Goal: Transaction & Acquisition: Purchase product/service

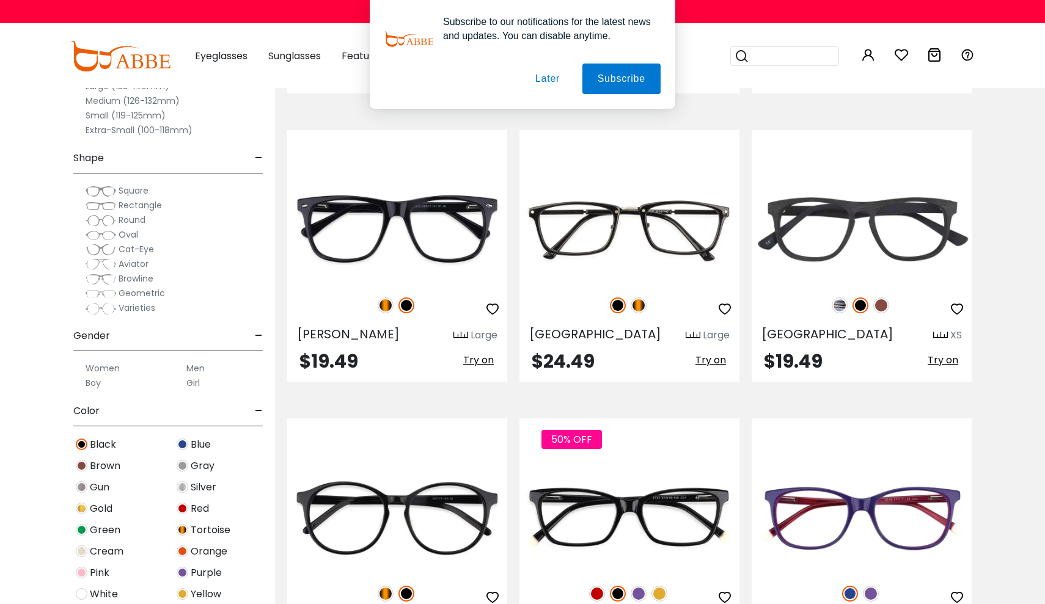
scroll to position [3423, 0]
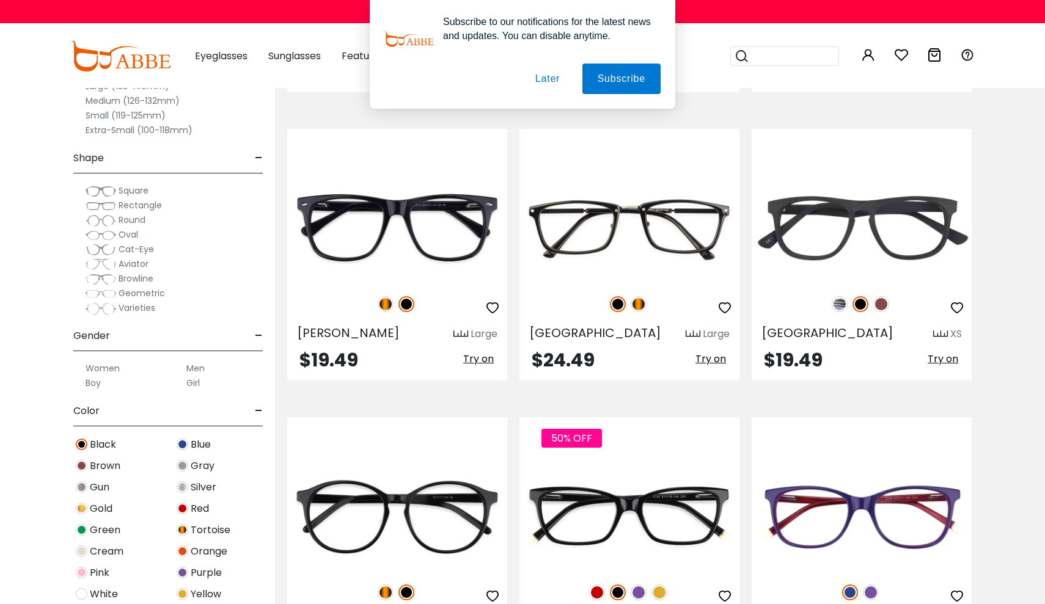
click at [538, 73] on button "Later" at bounding box center [547, 79] width 55 height 31
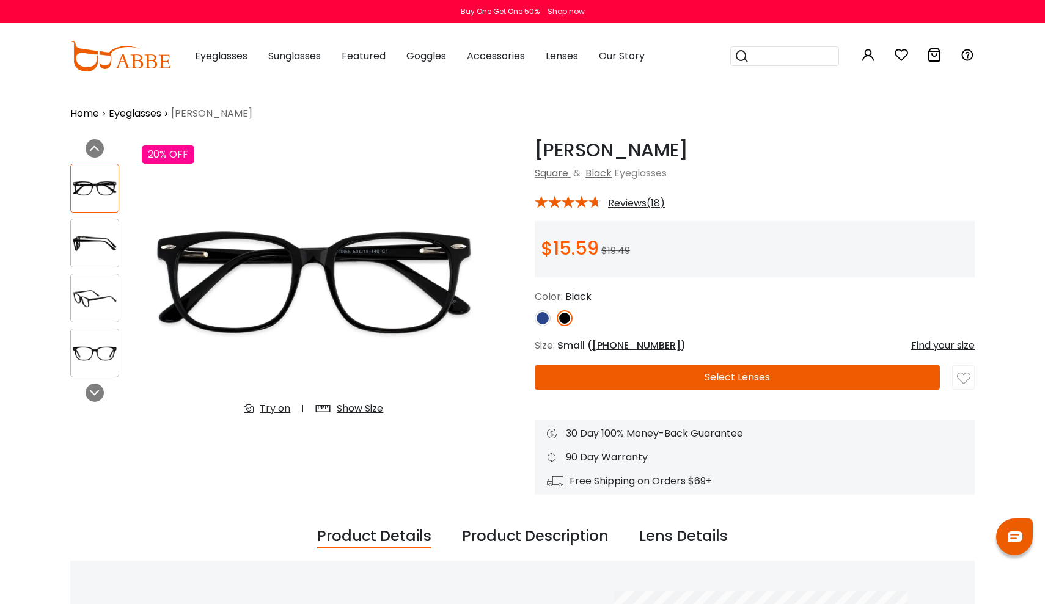
click at [627, 203] on span "Reviews(18)" at bounding box center [636, 203] width 57 height 11
click at [634, 201] on span "Reviews(18)" at bounding box center [636, 203] width 57 height 11
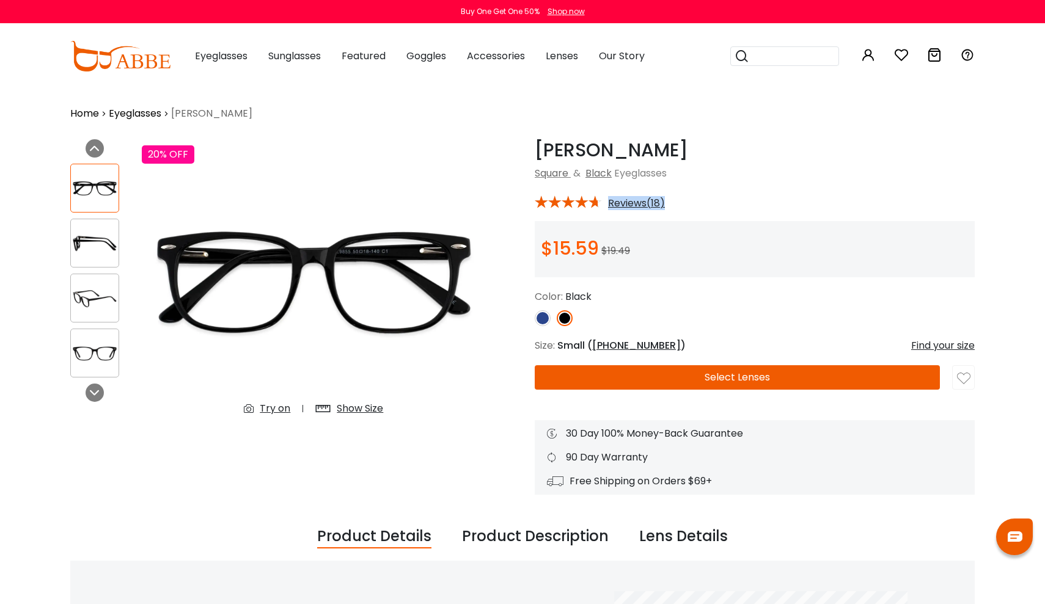
click at [690, 186] on div "Christy Black Square & Black Eyeglasses *** Reviews(18)" at bounding box center [755, 317] width 440 height 356
click at [727, 161] on div "Christy Black Square & Black Eyeglasses" at bounding box center [755, 160] width 440 height 42
click at [657, 199] on span "Reviews(18)" at bounding box center [636, 203] width 57 height 11
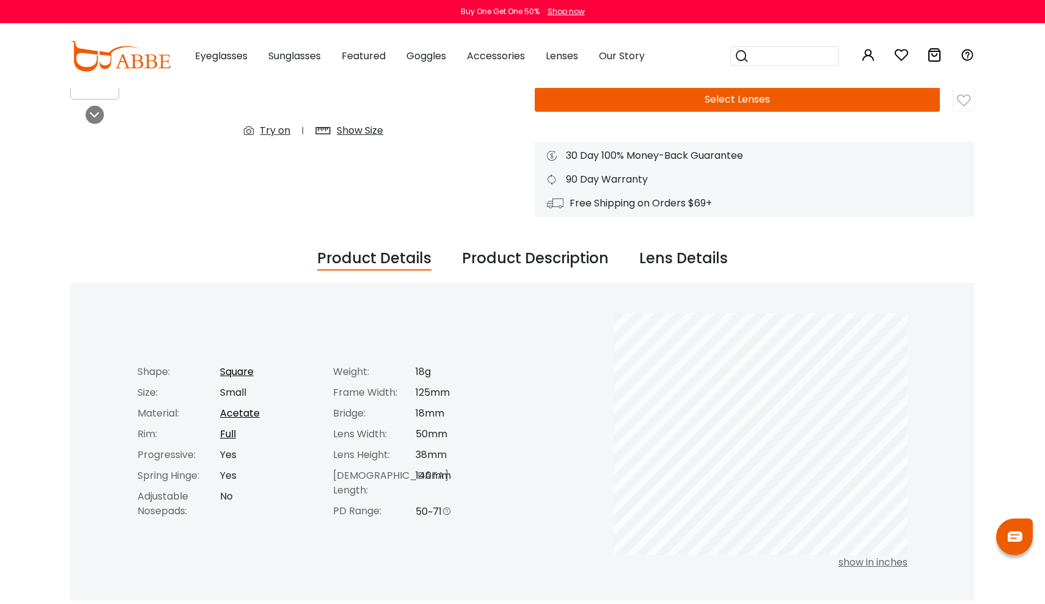
scroll to position [342, 0]
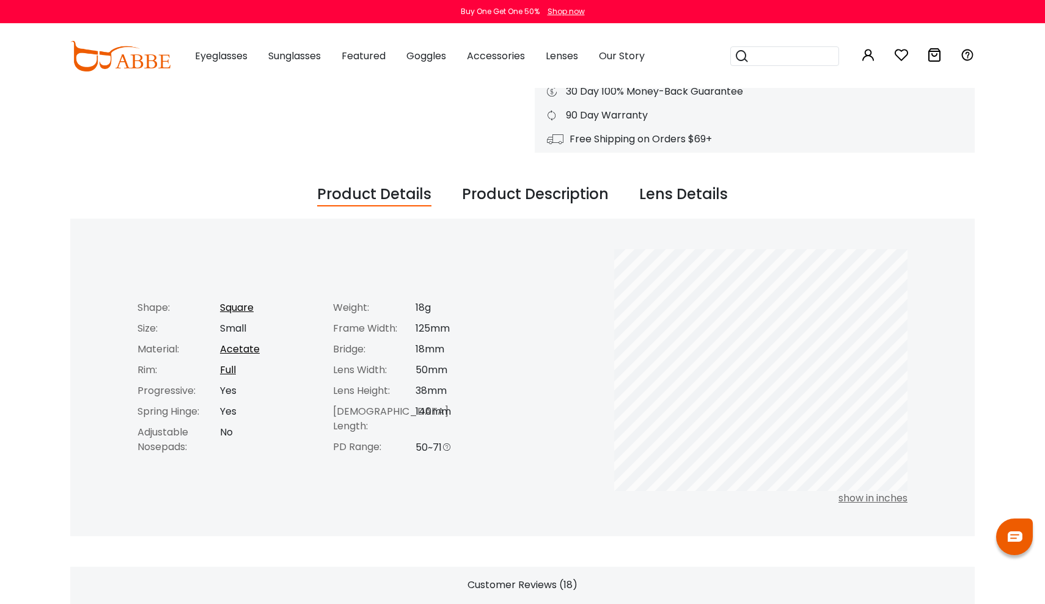
click at [549, 197] on div "Product Description" at bounding box center [535, 194] width 147 height 23
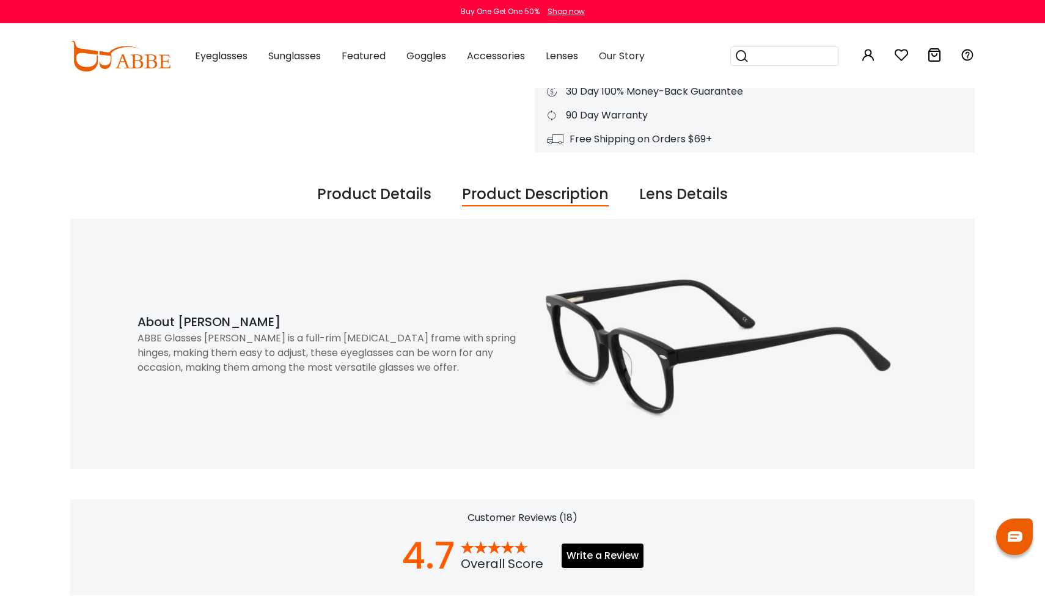
click at [656, 198] on div "Lens Details" at bounding box center [683, 194] width 89 height 23
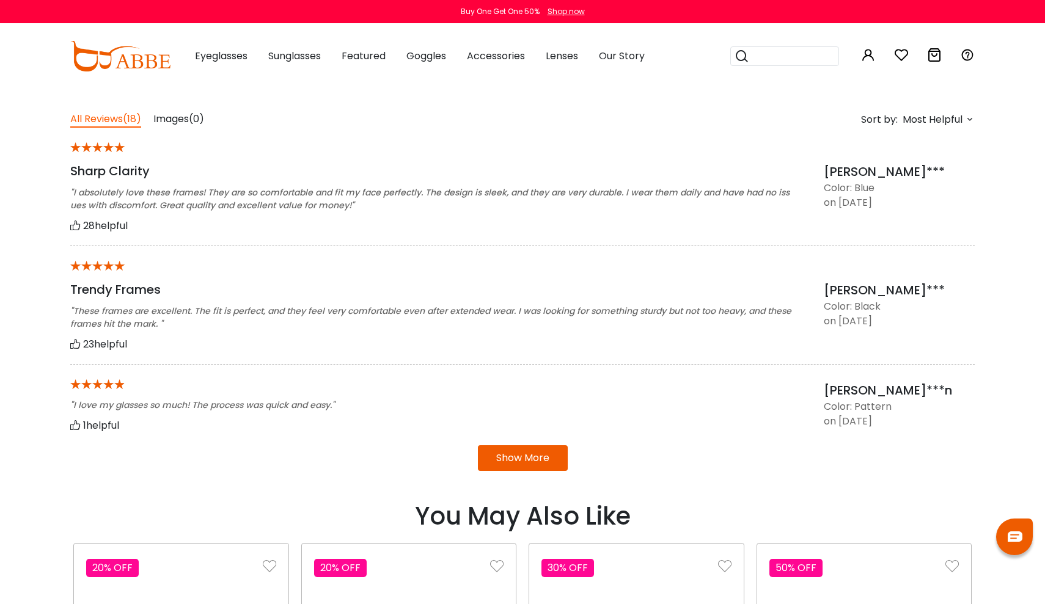
scroll to position [862, 0]
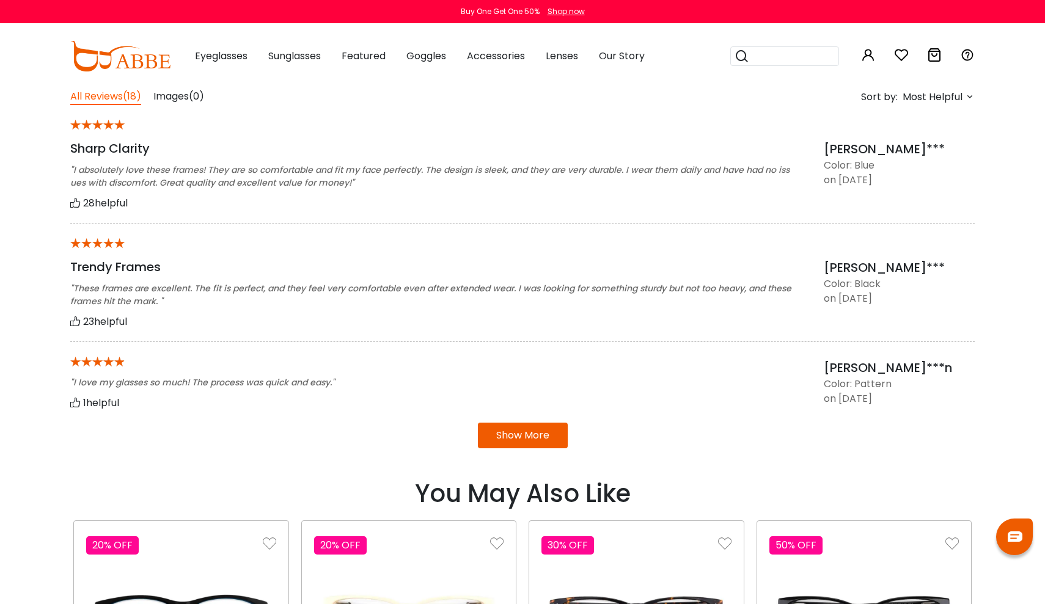
click at [522, 434] on button "Show More" at bounding box center [523, 436] width 90 height 26
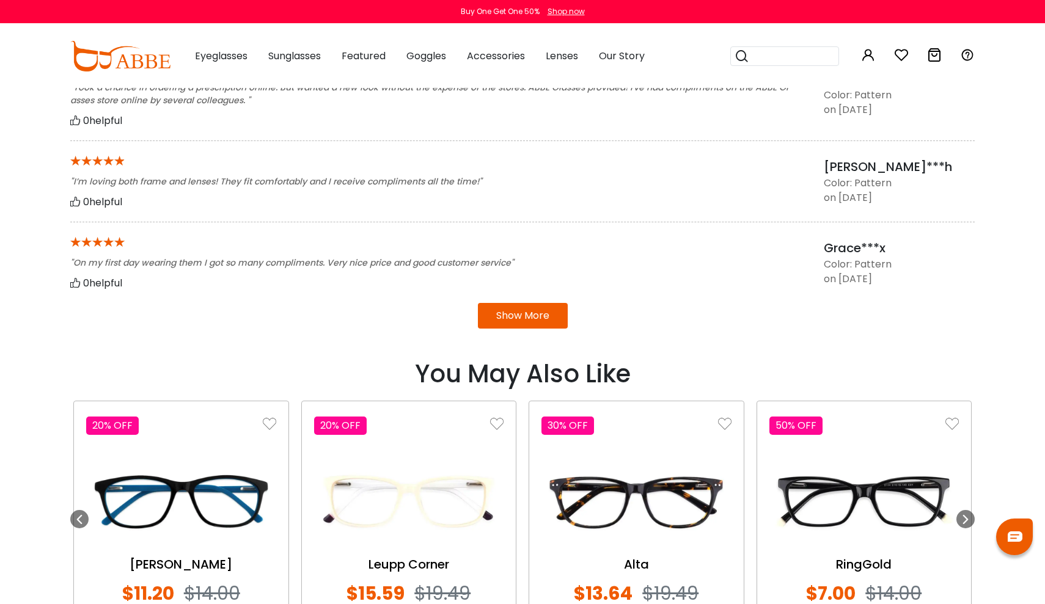
scroll to position [1127, 0]
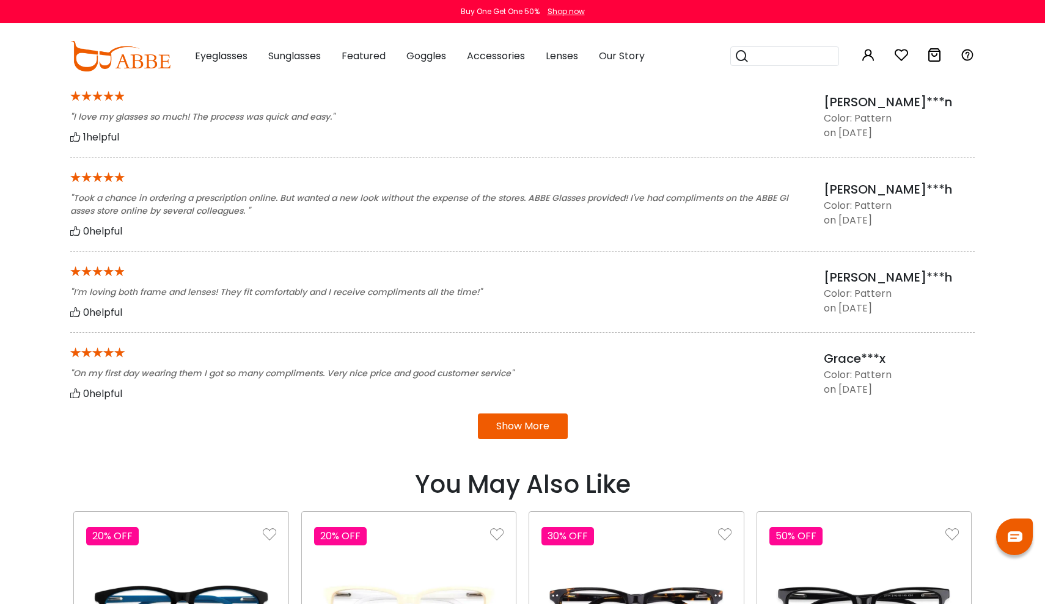
click at [526, 425] on button "Show More" at bounding box center [523, 427] width 90 height 26
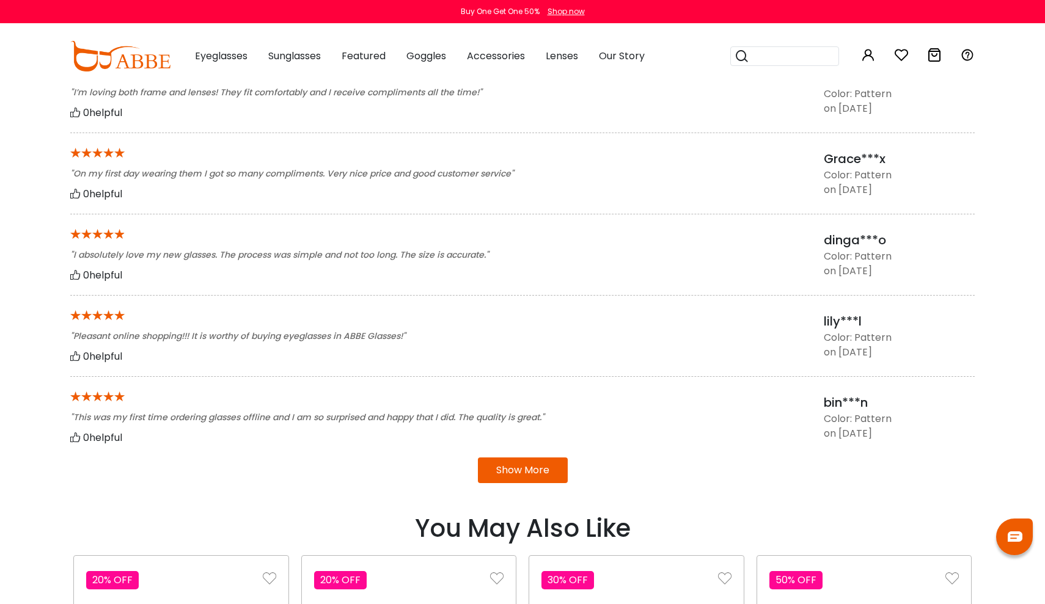
scroll to position [1473, 0]
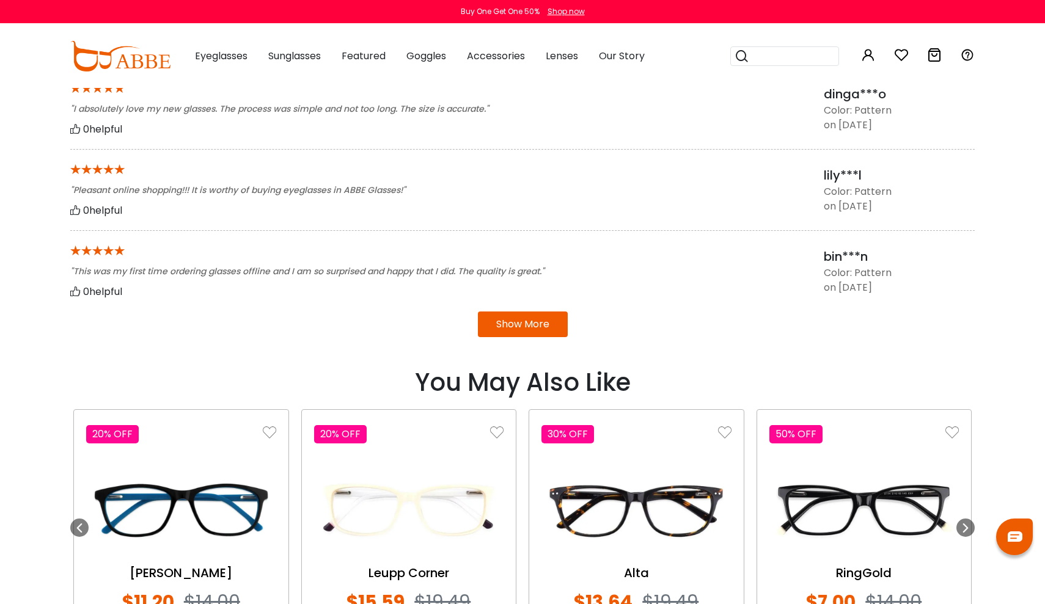
click at [530, 327] on button "Show More" at bounding box center [523, 325] width 90 height 26
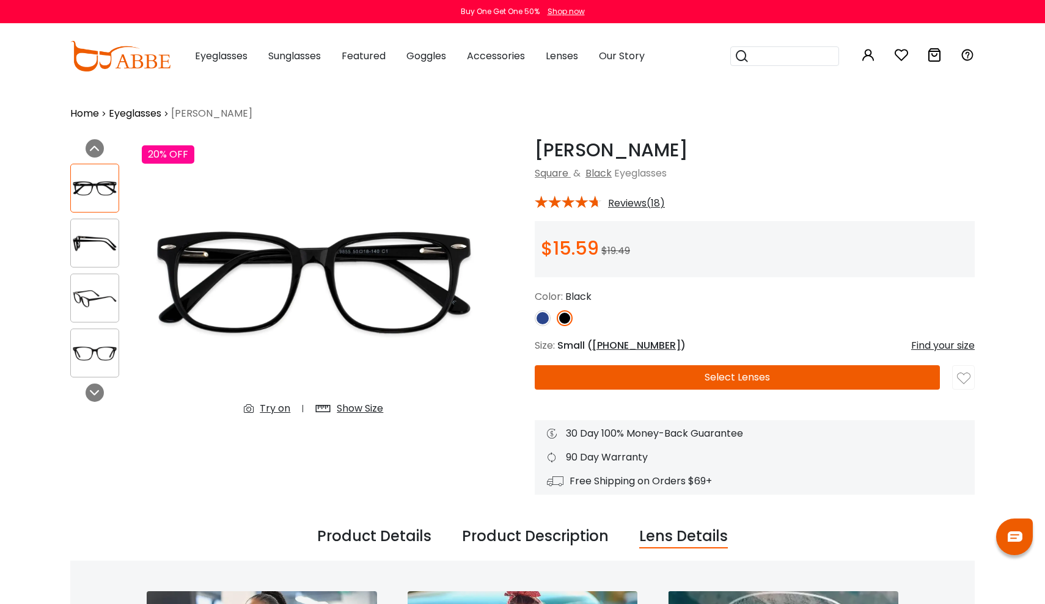
scroll to position [0, 0]
click at [283, 409] on div "Try on" at bounding box center [275, 408] width 31 height 15
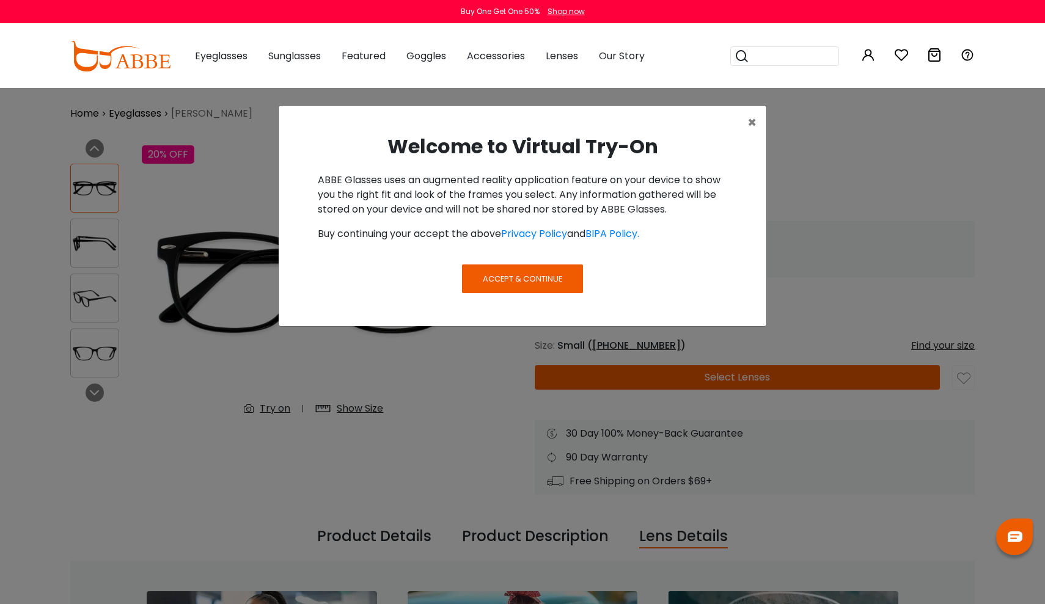
click at [554, 274] on span "Accept & Continue" at bounding box center [522, 279] width 79 height 12
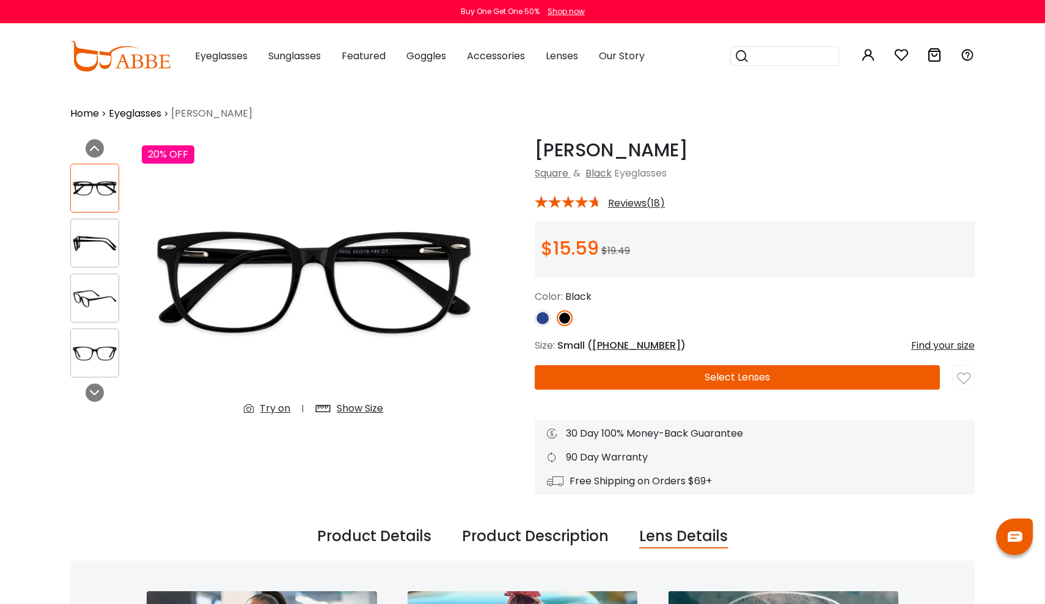
click at [267, 407] on div "Try on" at bounding box center [275, 408] width 31 height 15
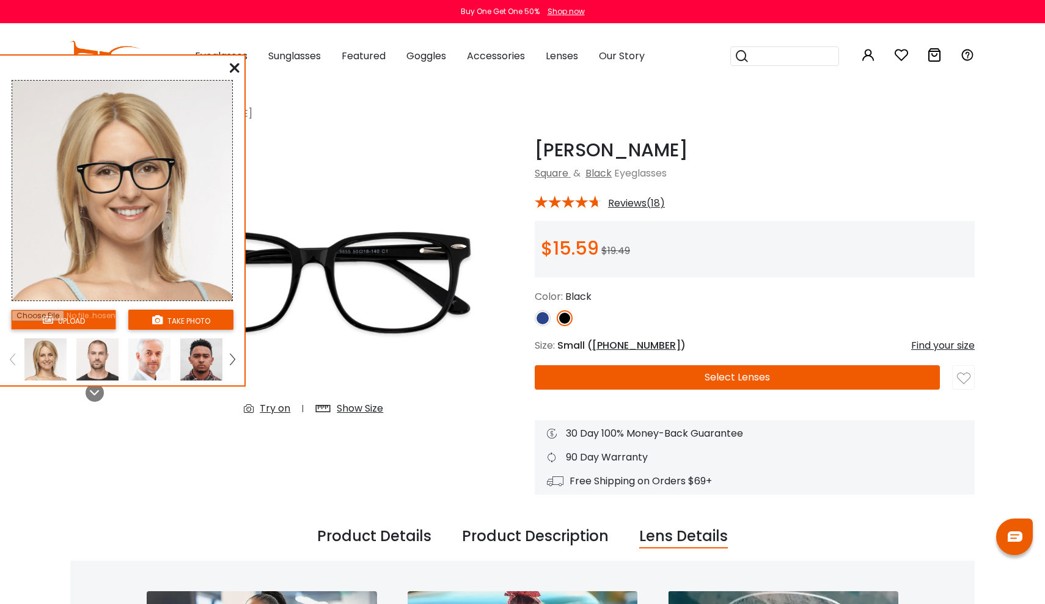
click at [164, 166] on img at bounding box center [127, 176] width 112 height 62
click at [167, 163] on img at bounding box center [127, 176] width 112 height 62
click at [237, 67] on icon at bounding box center [235, 68] width 10 height 10
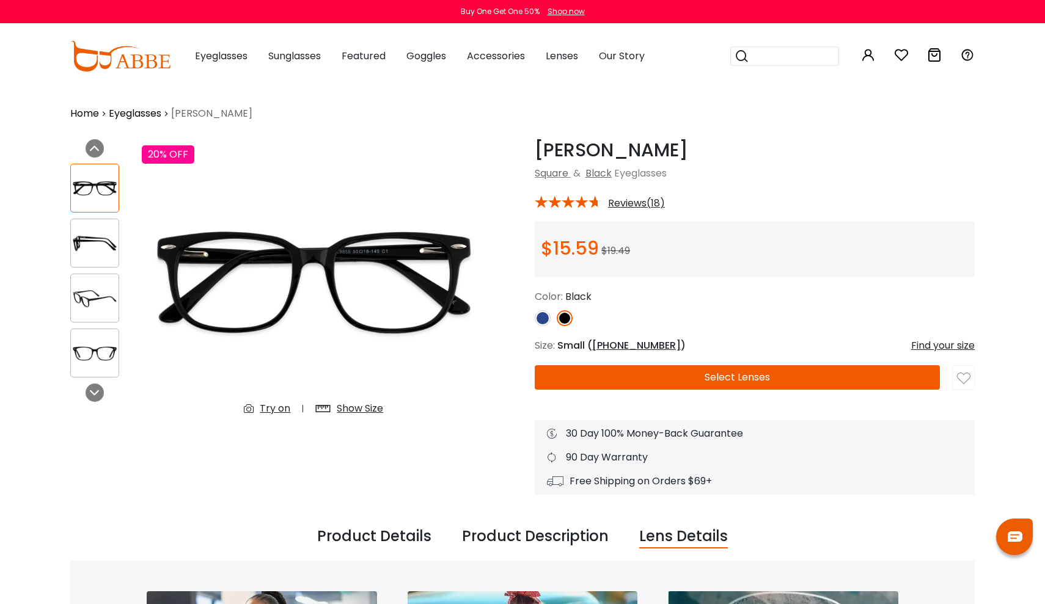
click at [334, 407] on icon at bounding box center [325, 409] width 21 height 22
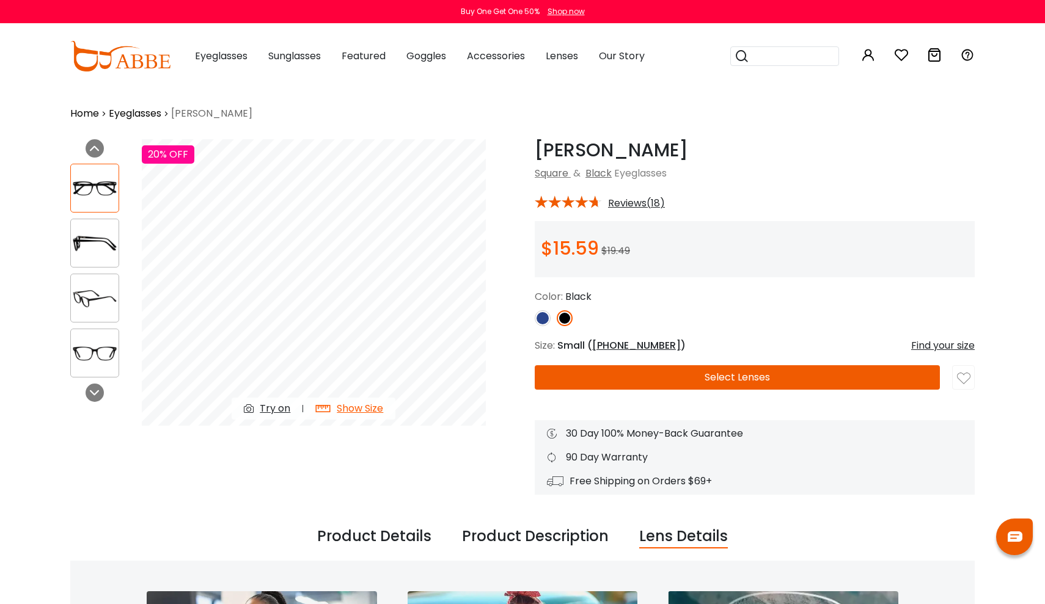
click at [347, 408] on div "Show Size" at bounding box center [360, 408] width 46 height 15
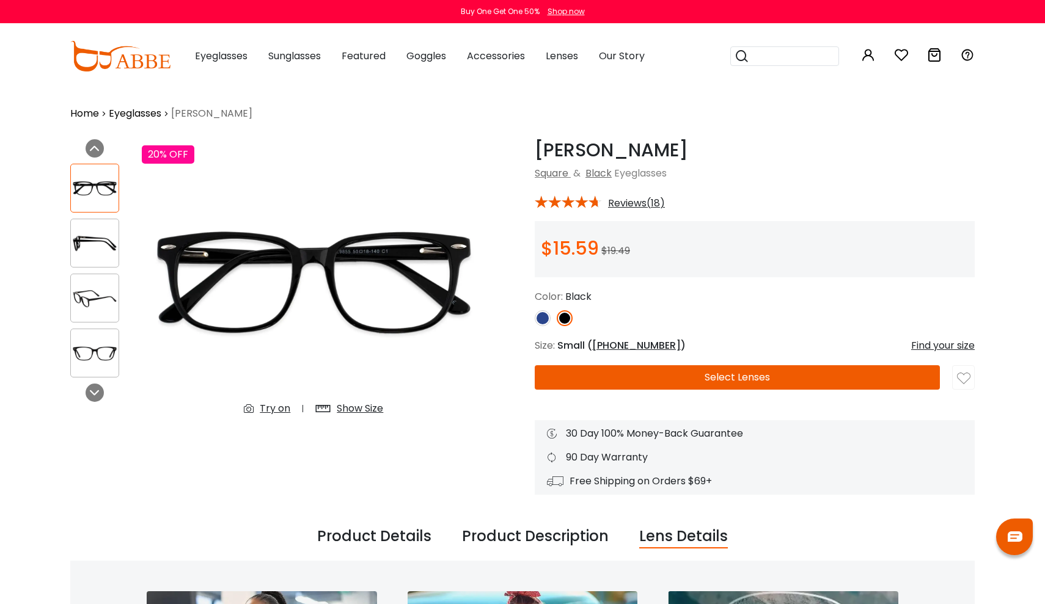
click at [98, 236] on img at bounding box center [95, 244] width 48 height 24
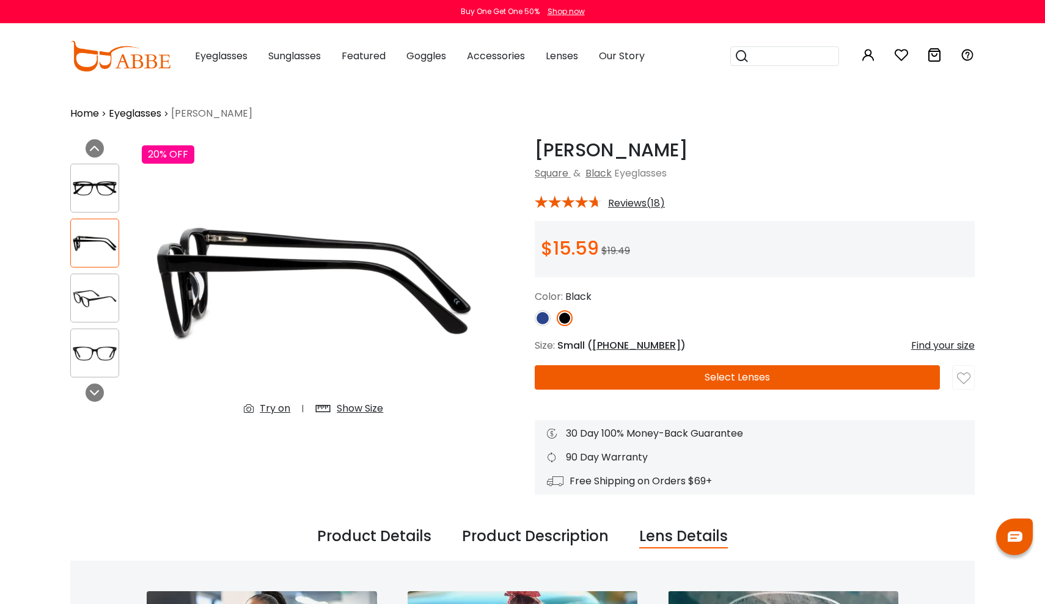
click at [94, 268] on div at bounding box center [99, 271] width 59 height 226
click at [94, 295] on img at bounding box center [95, 299] width 48 height 24
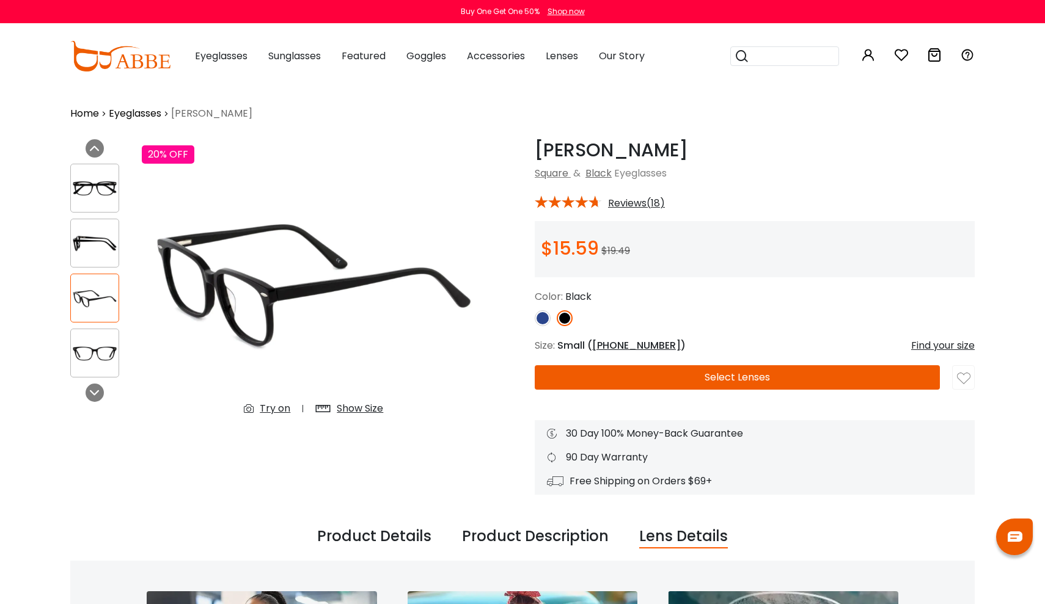
click at [99, 332] on div at bounding box center [94, 353] width 49 height 49
click at [99, 355] on img at bounding box center [95, 354] width 48 height 24
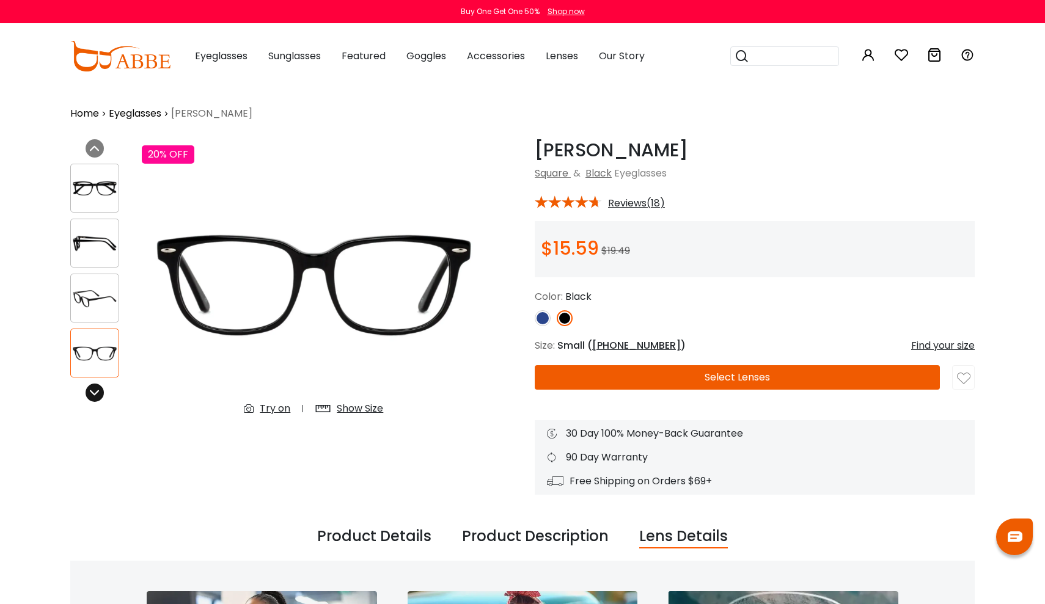
click at [95, 392] on icon at bounding box center [95, 393] width 10 height 10
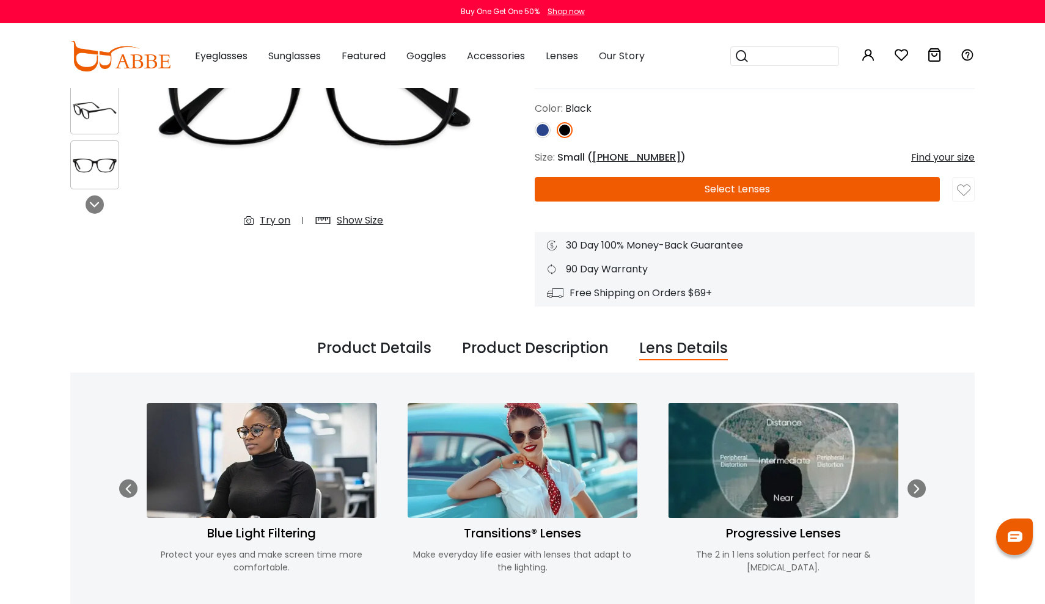
scroll to position [190, 0]
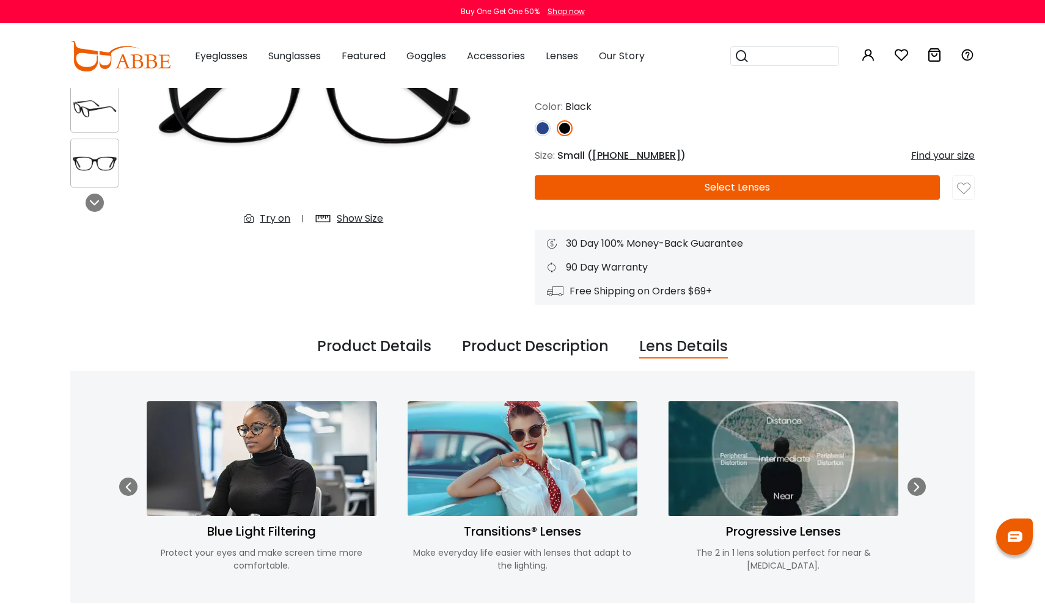
click at [958, 156] on div "Find your size" at bounding box center [943, 155] width 64 height 15
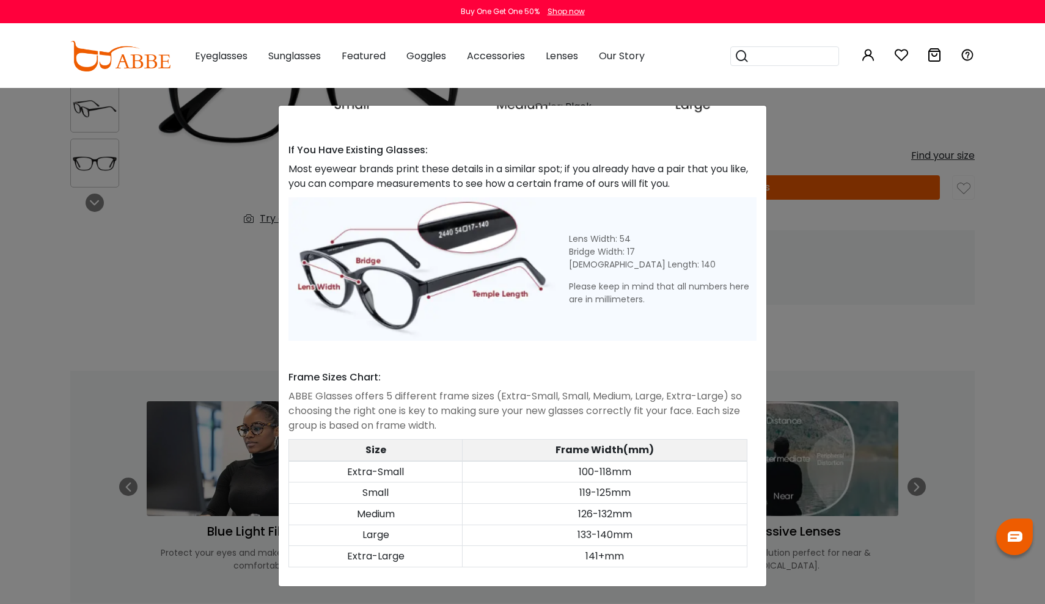
scroll to position [436, 0]
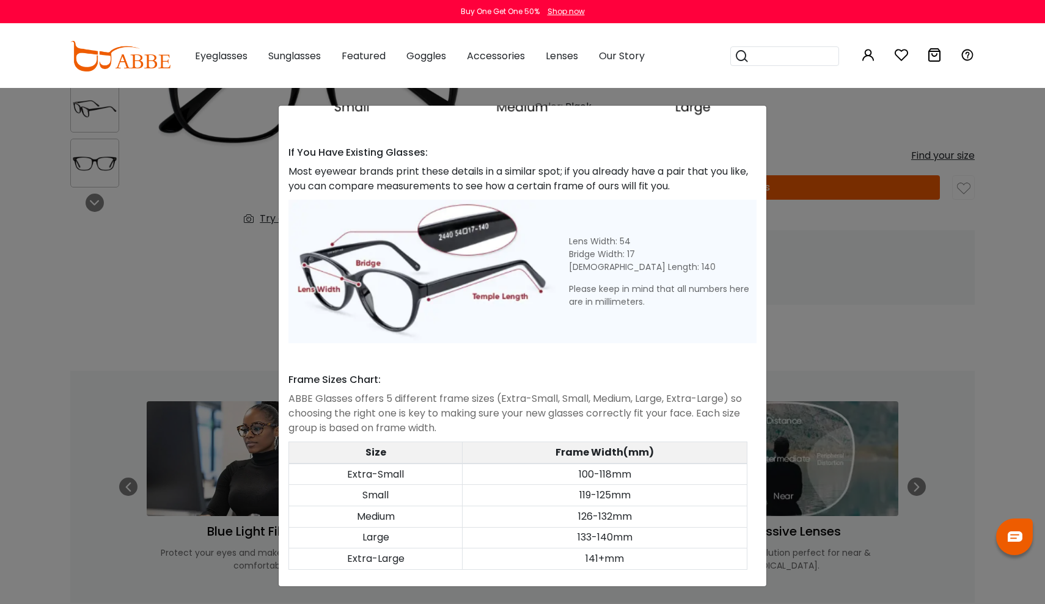
click at [795, 146] on div "Size Guide × A Skill For Finding Suitable Glasses Size: Use a Credit Card Place…" at bounding box center [522, 302] width 1045 height 604
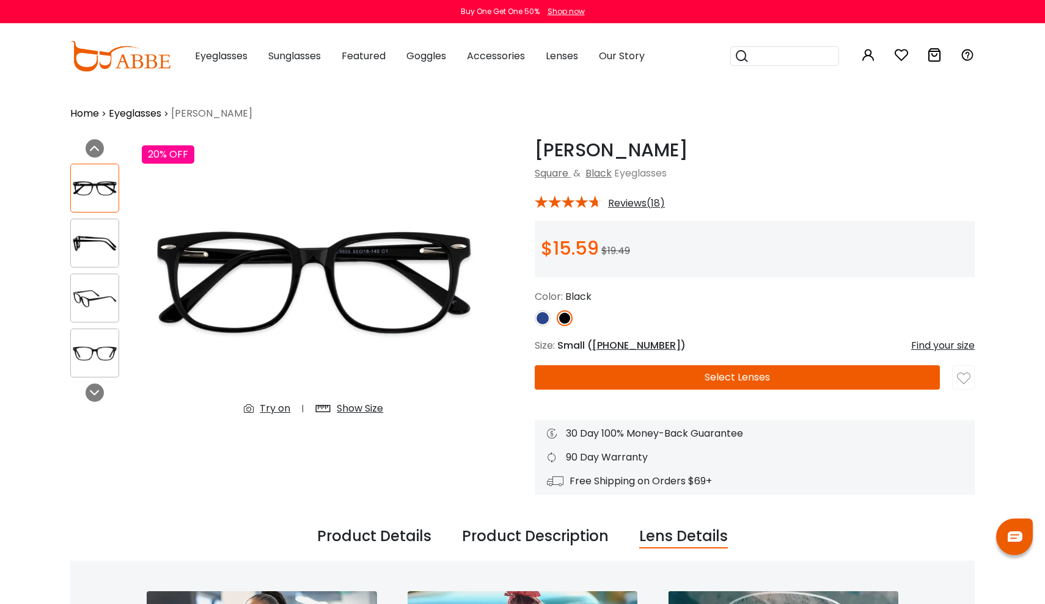
scroll to position [0, 0]
click at [346, 408] on div "Show Size" at bounding box center [360, 408] width 46 height 15
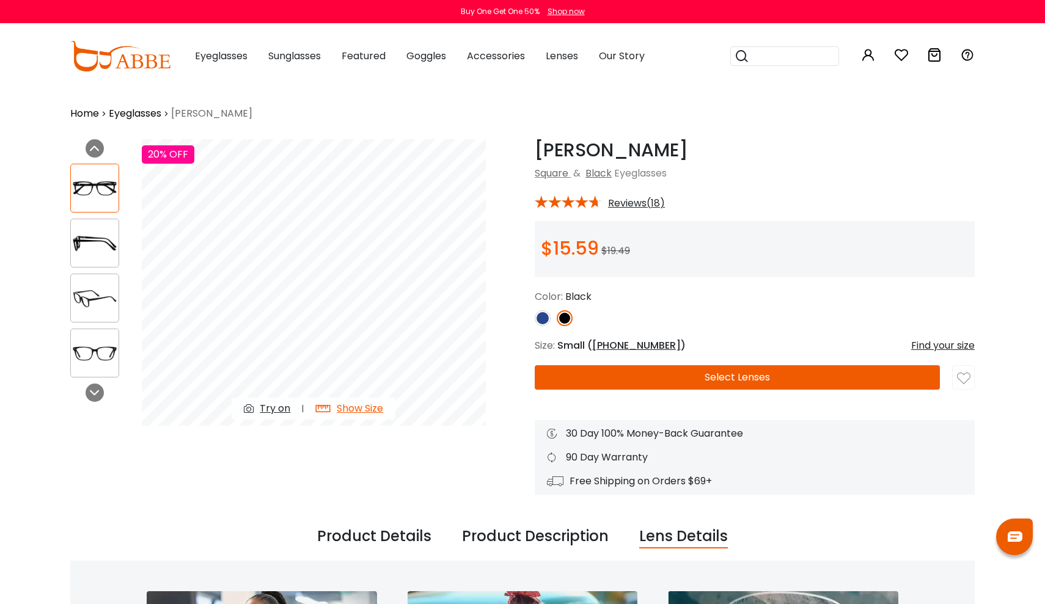
click at [106, 247] on img at bounding box center [95, 244] width 48 height 24
click at [101, 288] on img at bounding box center [95, 299] width 48 height 24
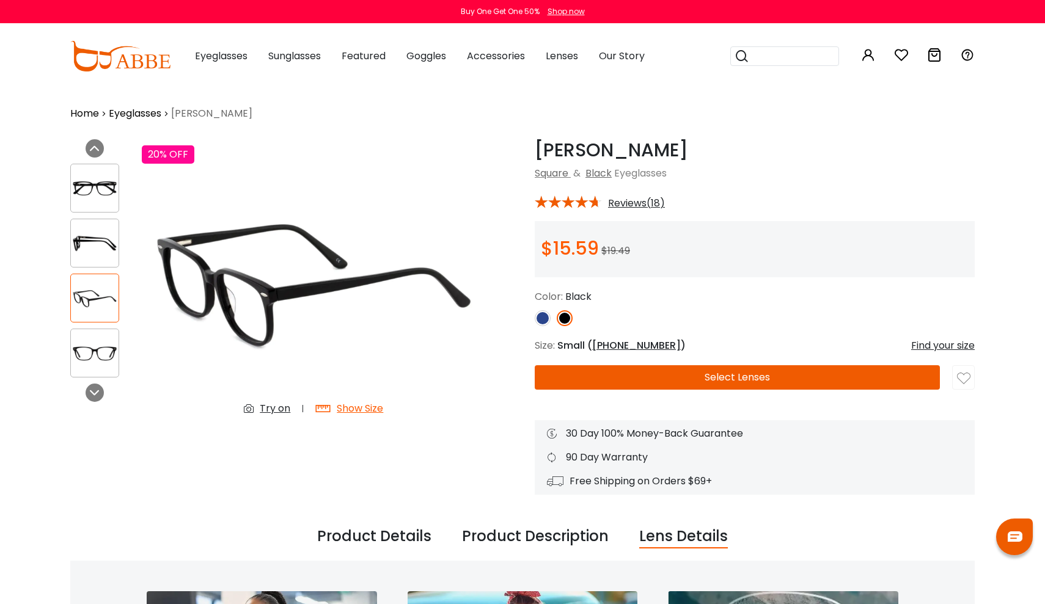
click at [103, 328] on div at bounding box center [99, 271] width 59 height 226
click at [101, 338] on div at bounding box center [94, 353] width 49 height 49
click at [103, 358] on img at bounding box center [95, 354] width 48 height 24
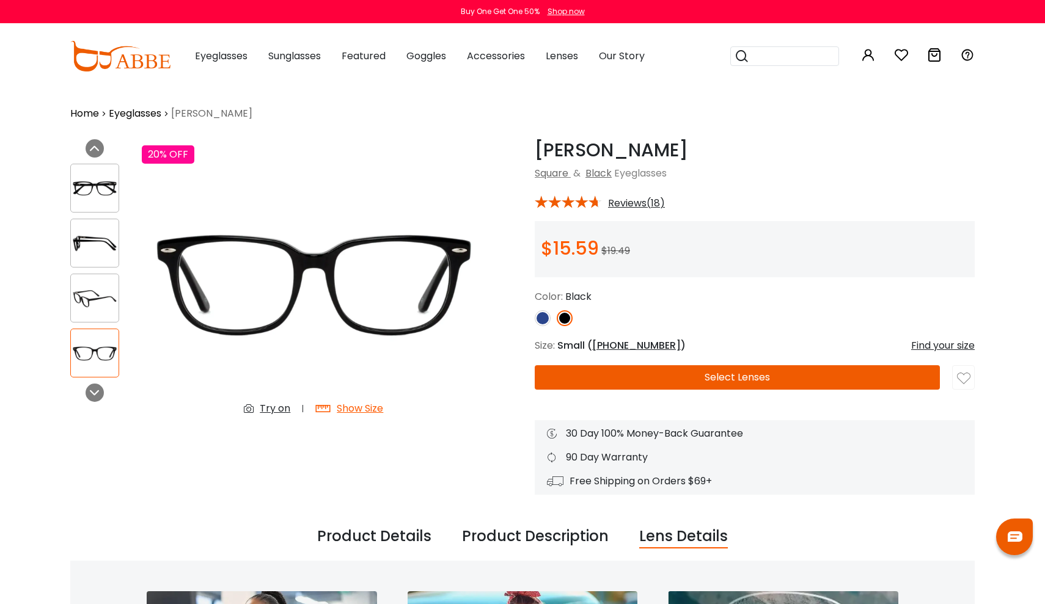
click at [764, 377] on button "Select Lenses" at bounding box center [737, 377] width 405 height 24
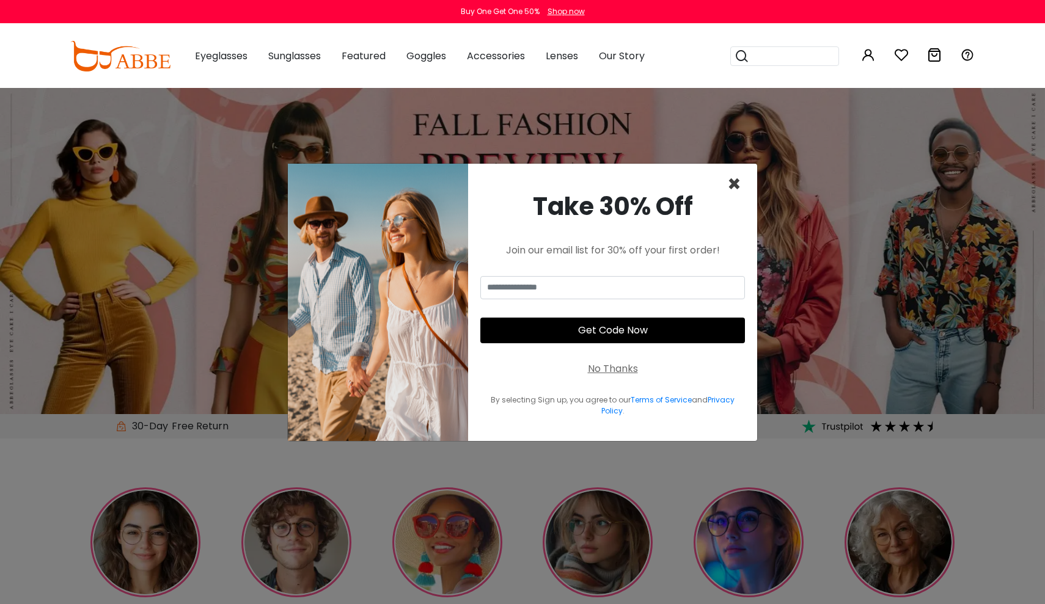
click at [738, 183] on span "×" at bounding box center [734, 184] width 14 height 31
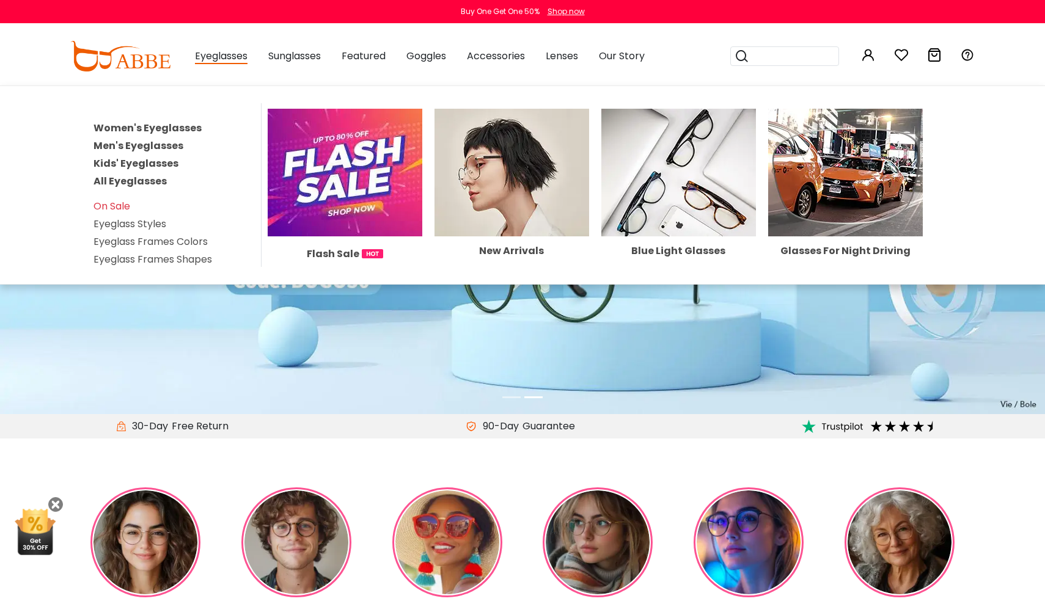
click at [138, 147] on link "Men's Eyeglasses" at bounding box center [138, 146] width 90 height 14
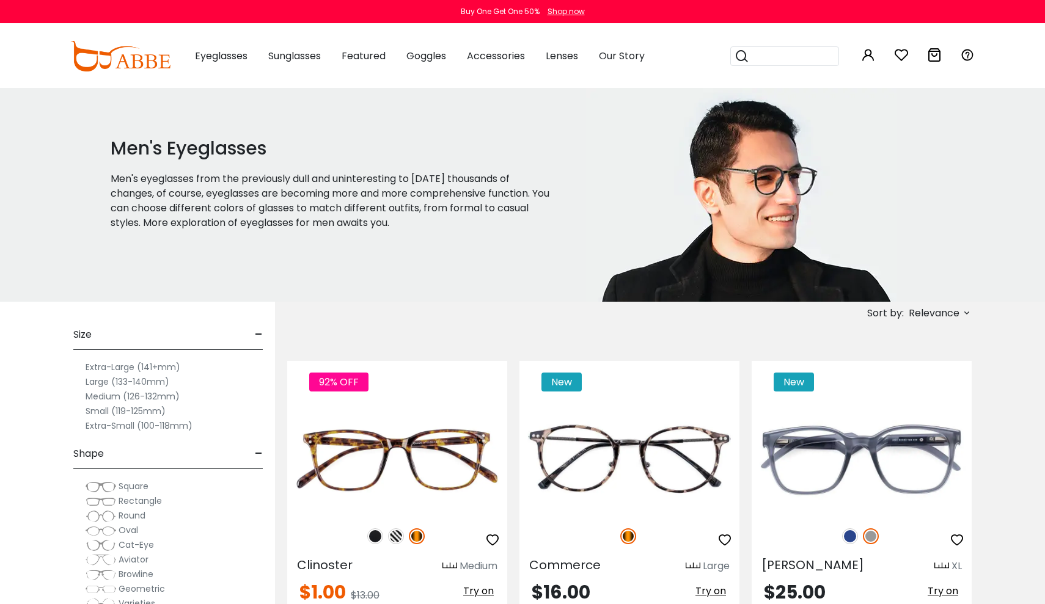
click at [555, 98] on div "Men's Eyeglasses Men's eyeglasses from the previously dull and uninteresting to…" at bounding box center [343, 195] width 485 height 214
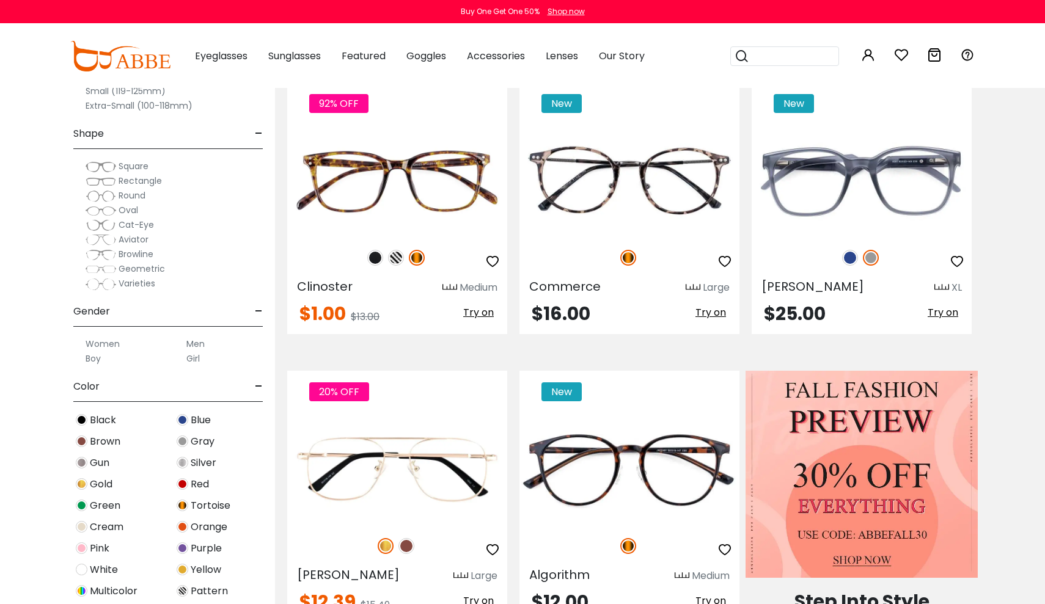
scroll to position [290, 0]
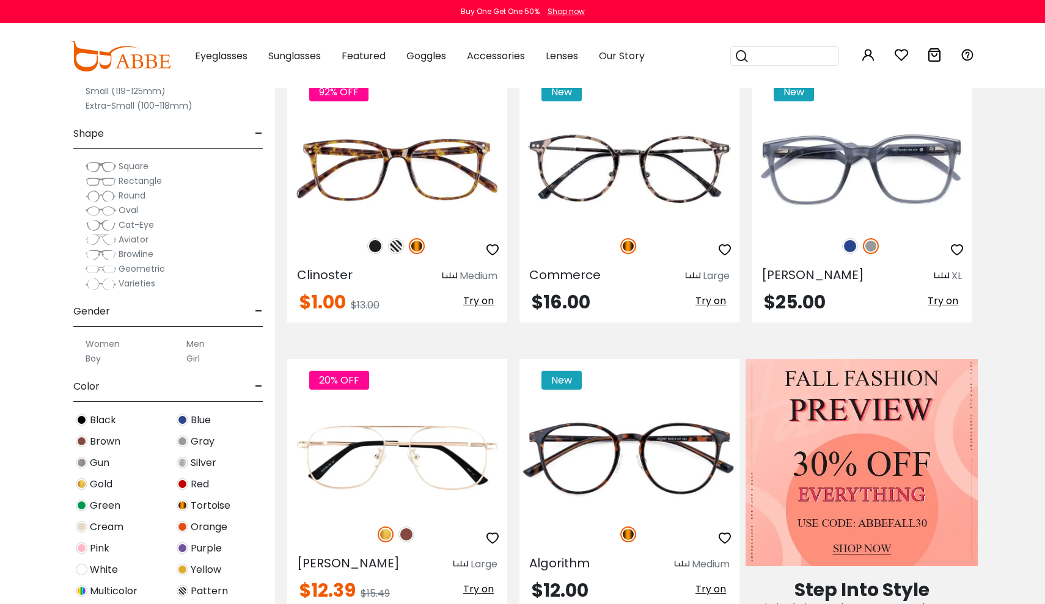
click at [142, 162] on span "Square" at bounding box center [134, 166] width 30 height 12
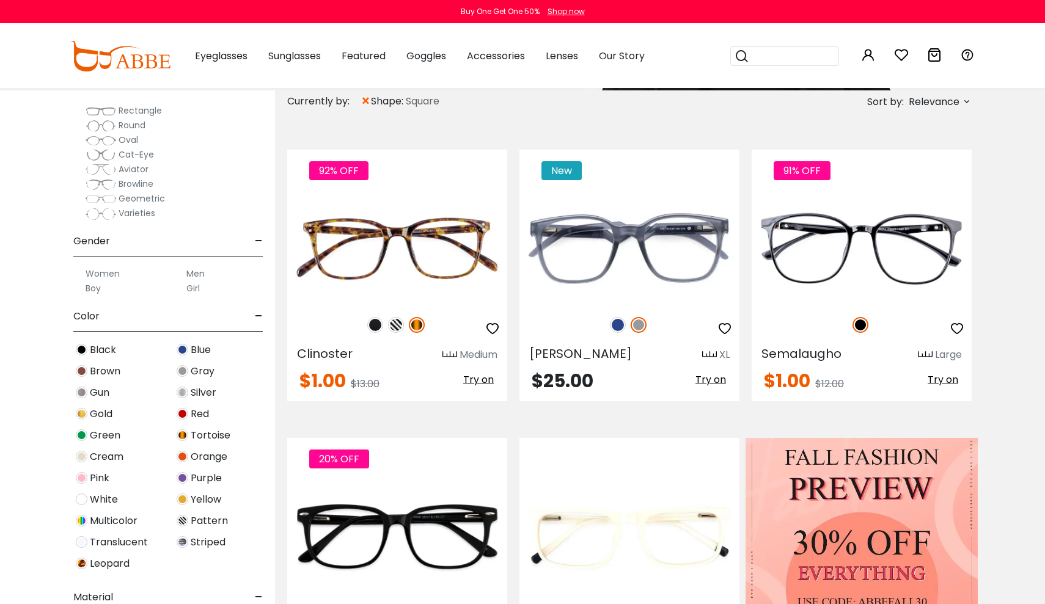
scroll to position [205, 0]
click at [83, 347] on img at bounding box center [82, 348] width 12 height 12
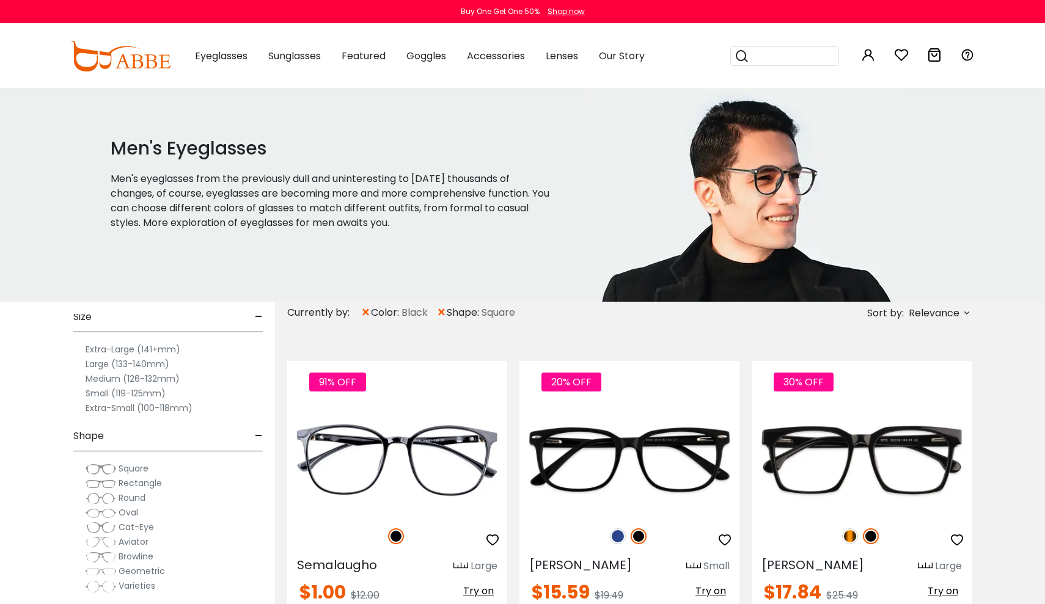
scroll to position [45, 0]
click at [162, 405] on label "Extra-Small (100-118mm)" at bounding box center [139, 405] width 107 height 15
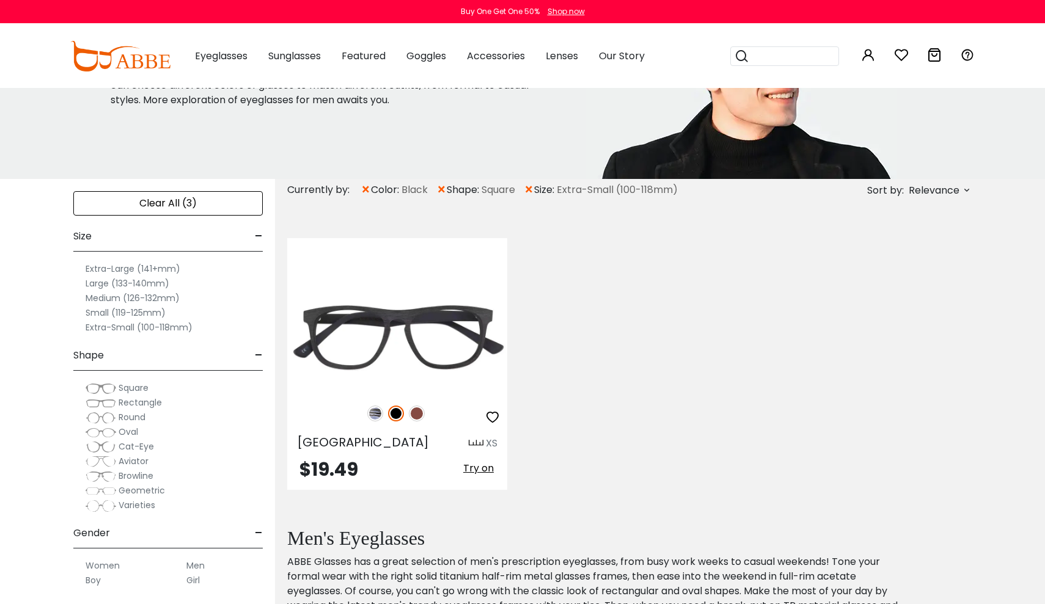
scroll to position [124, 0]
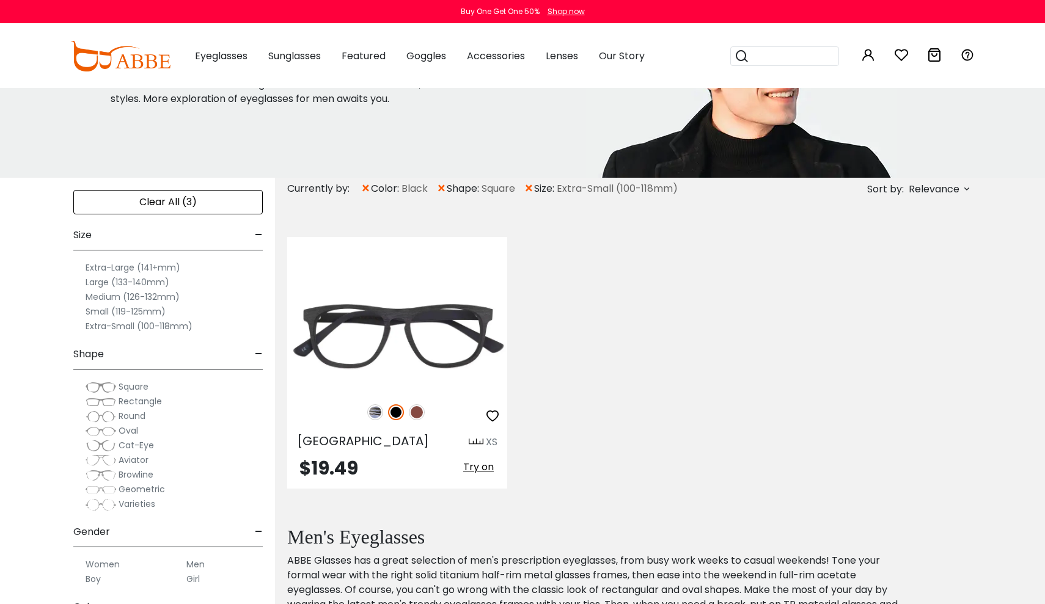
click at [531, 187] on span "×" at bounding box center [529, 189] width 10 height 22
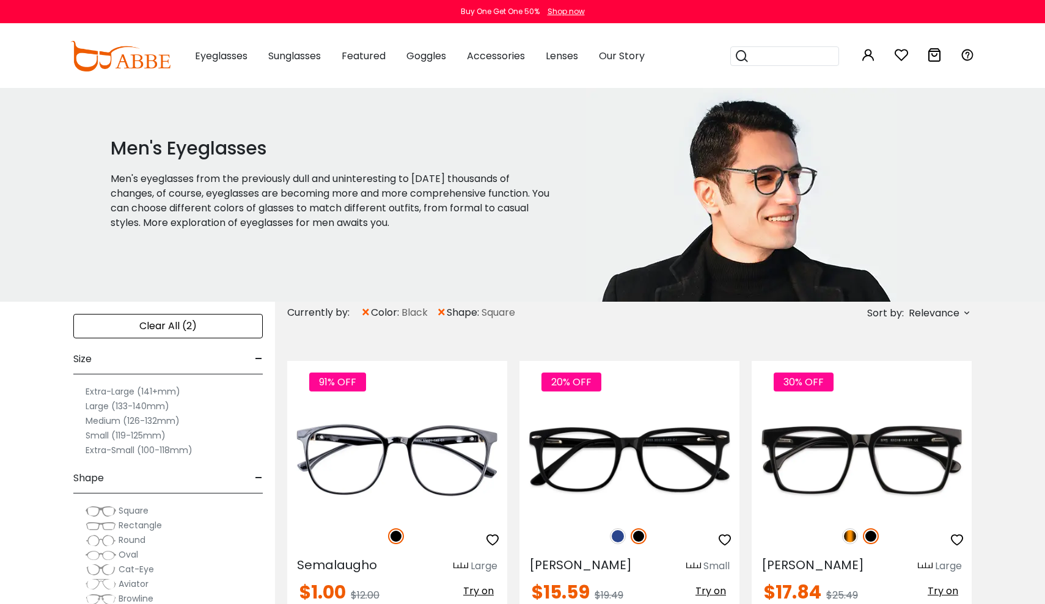
click at [102, 437] on label "Small (119-125mm)" at bounding box center [126, 435] width 80 height 15
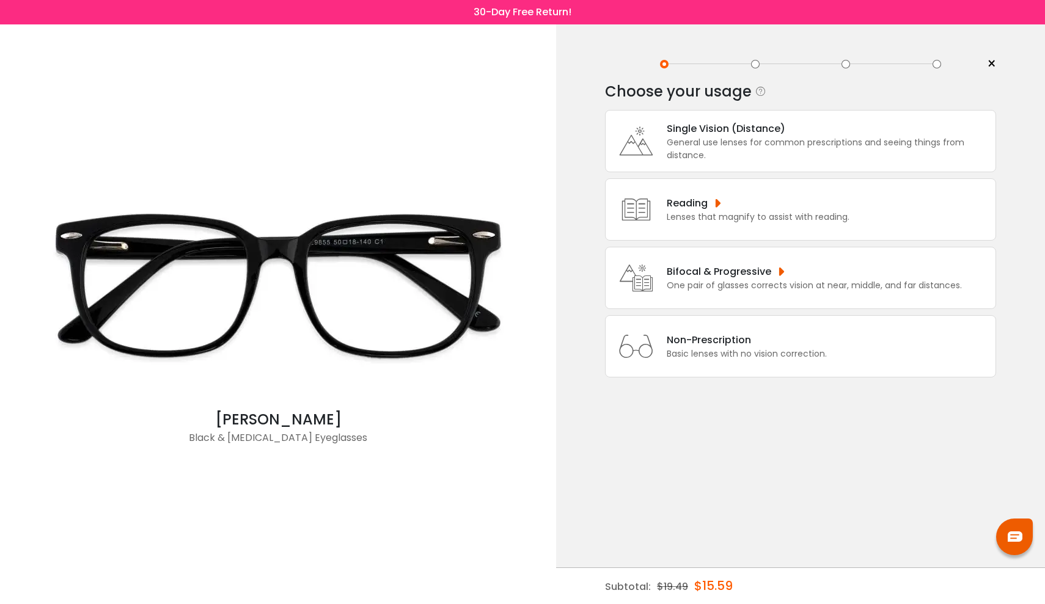
click at [737, 337] on div "Non-Prescription Basic lenses with no vision correction." at bounding box center [800, 346] width 391 height 62
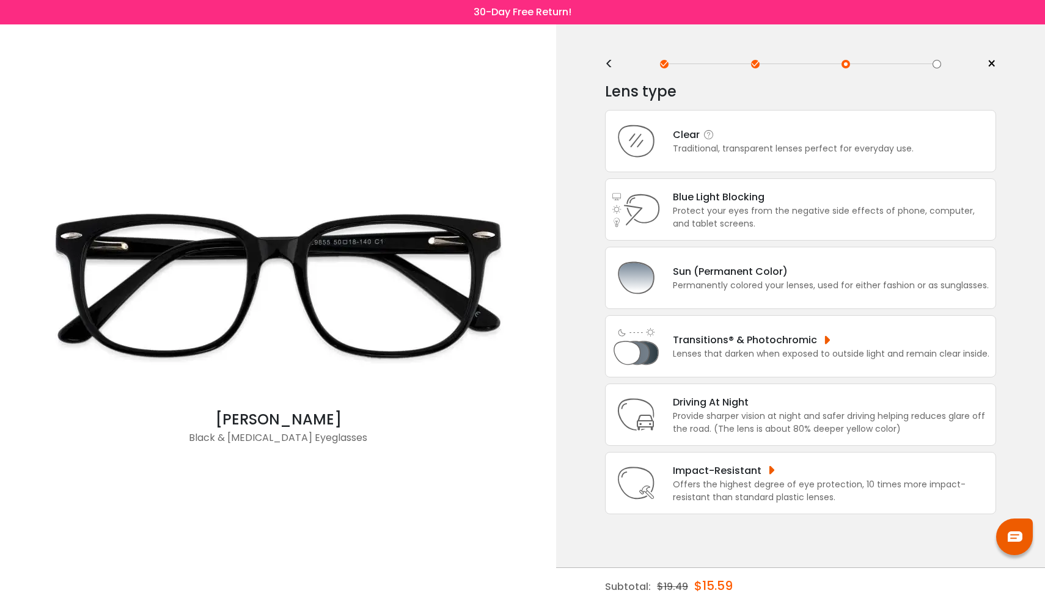
click at [755, 134] on div "Clear" at bounding box center [793, 134] width 241 height 15
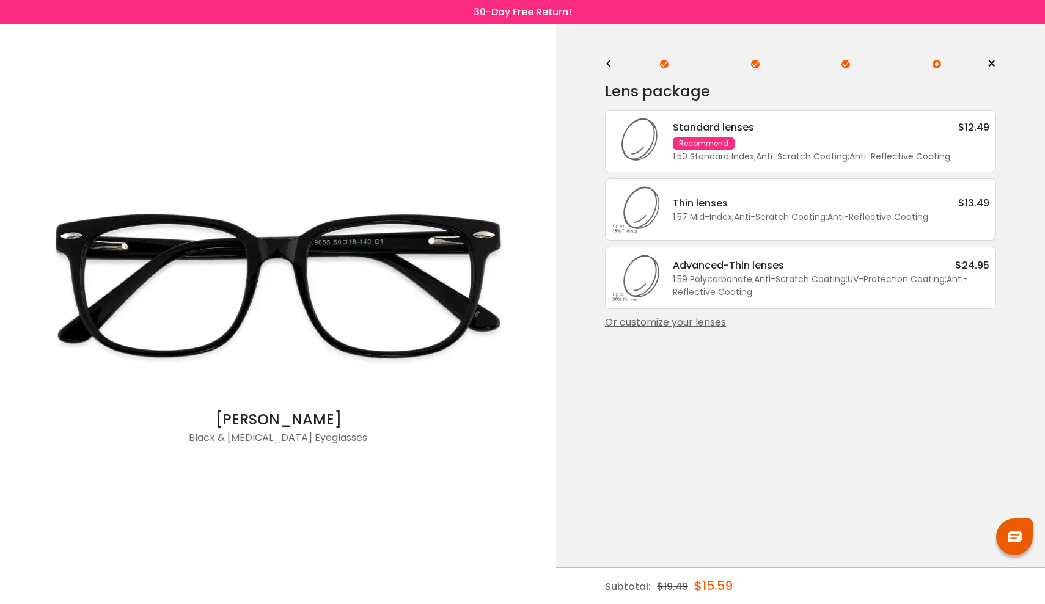
click at [774, 139] on div "Standard lenses $12.49 Recommend 1.50 Standard Index ; Anti-Scratch Coating ; A…" at bounding box center [825, 141] width 329 height 43
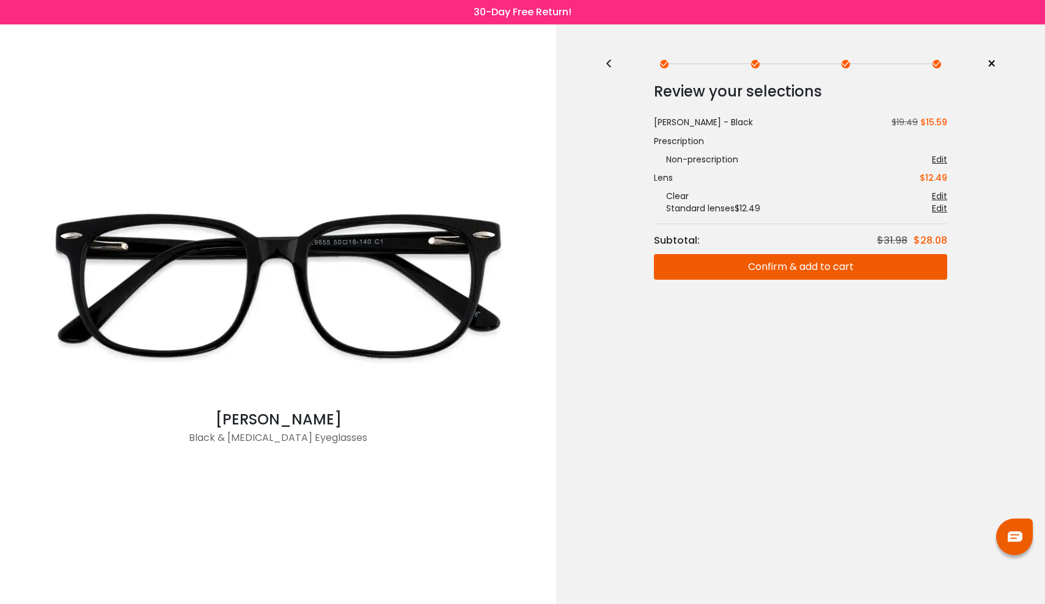
click at [819, 267] on button "Confirm & add to cart" at bounding box center [800, 267] width 293 height 26
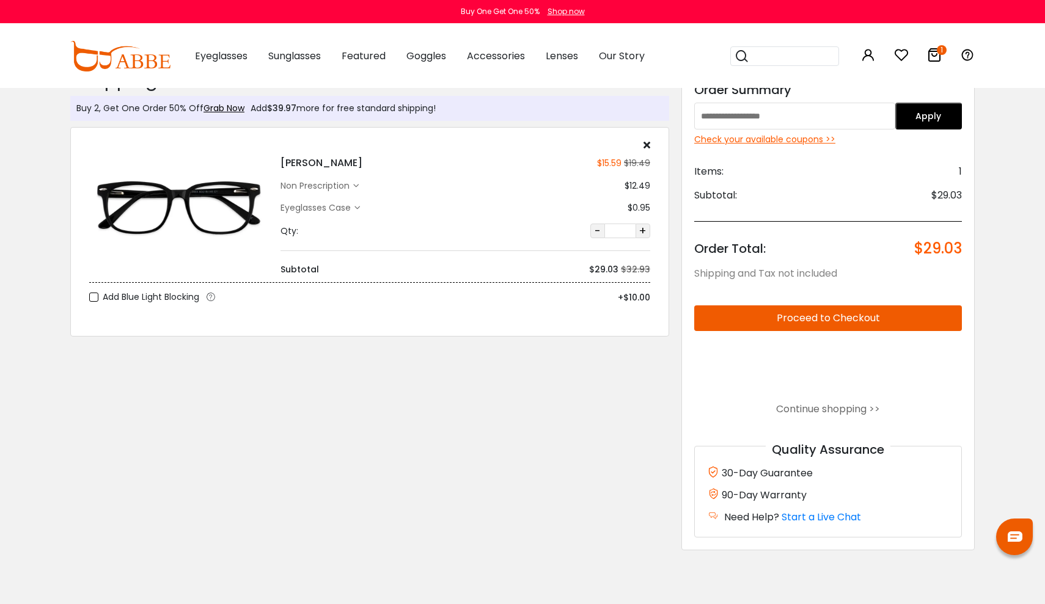
scroll to position [8, 0]
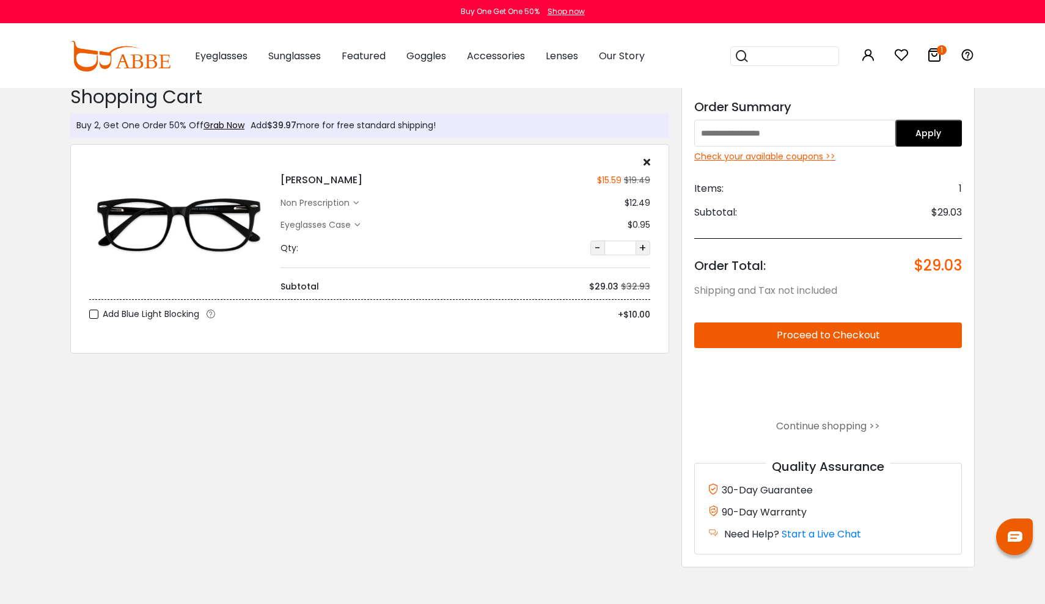
click at [757, 159] on div "Check your available coupons >>" at bounding box center [828, 156] width 268 height 13
click at [763, 337] on button "Proceed to Checkout" at bounding box center [828, 336] width 268 height 26
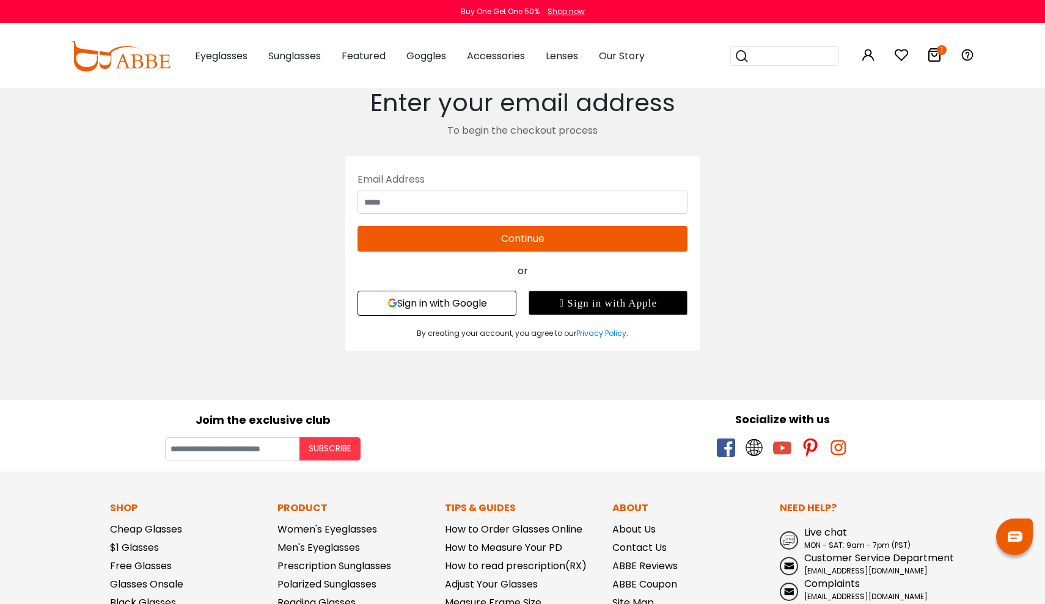
click at [480, 300] on button "Sign in with Google" at bounding box center [436, 303] width 159 height 25
click at [473, 303] on button "Sign in with Google" at bounding box center [436, 303] width 159 height 25
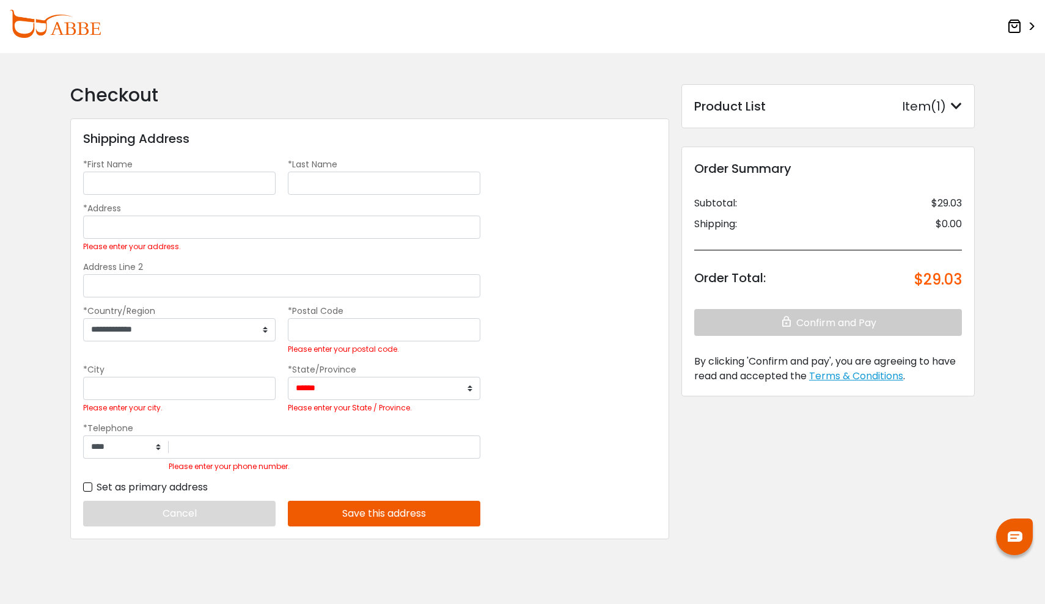
click at [902, 108] on div "Item(1)" at bounding box center [932, 106] width 60 height 18
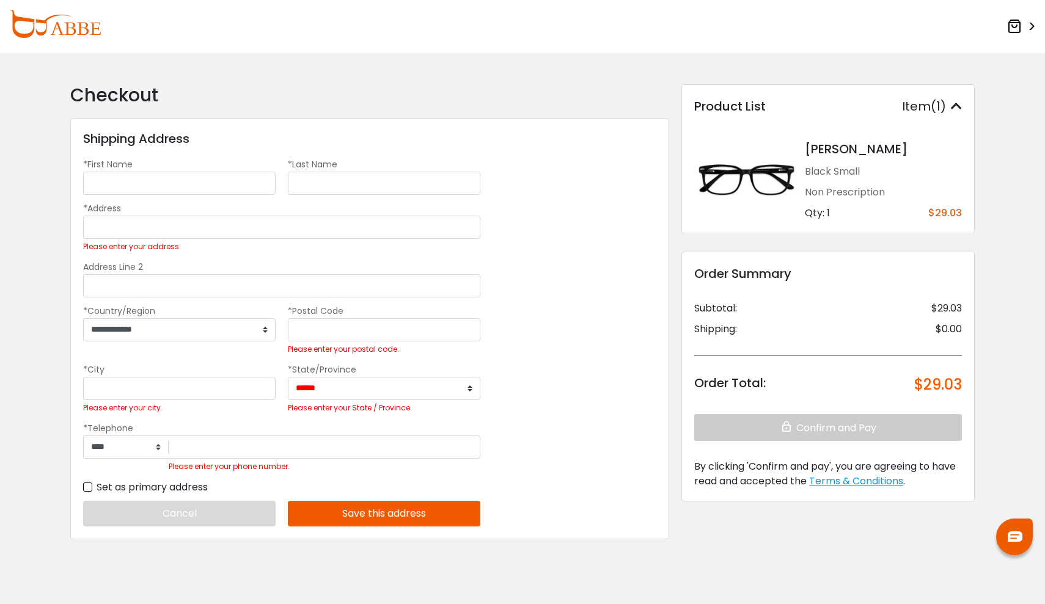
click at [917, 108] on div "Item(1)" at bounding box center [932, 106] width 60 height 18
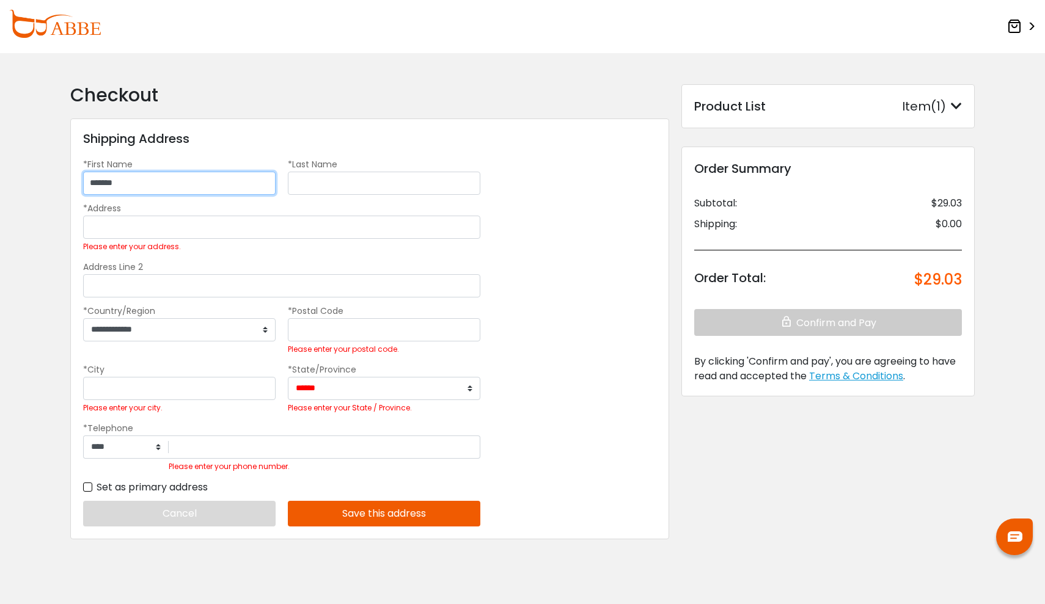
type input "*******"
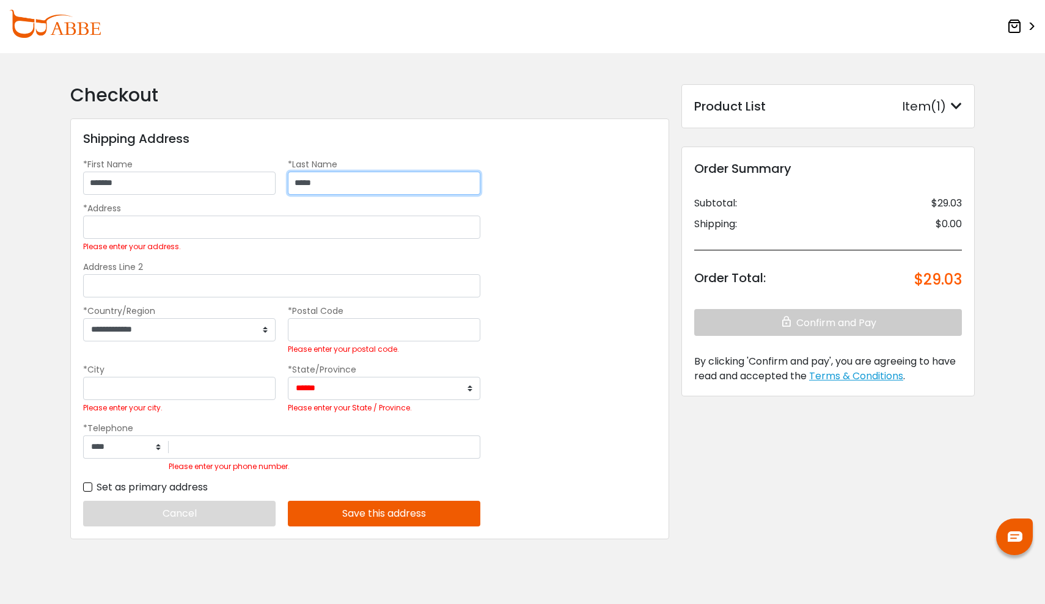
type input "*****"
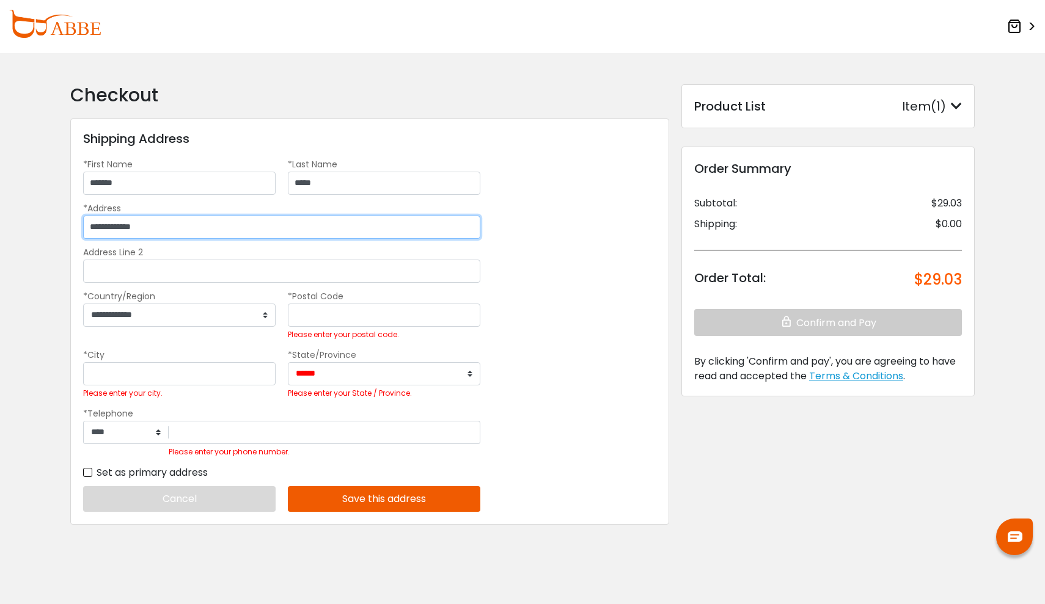
type input "**********"
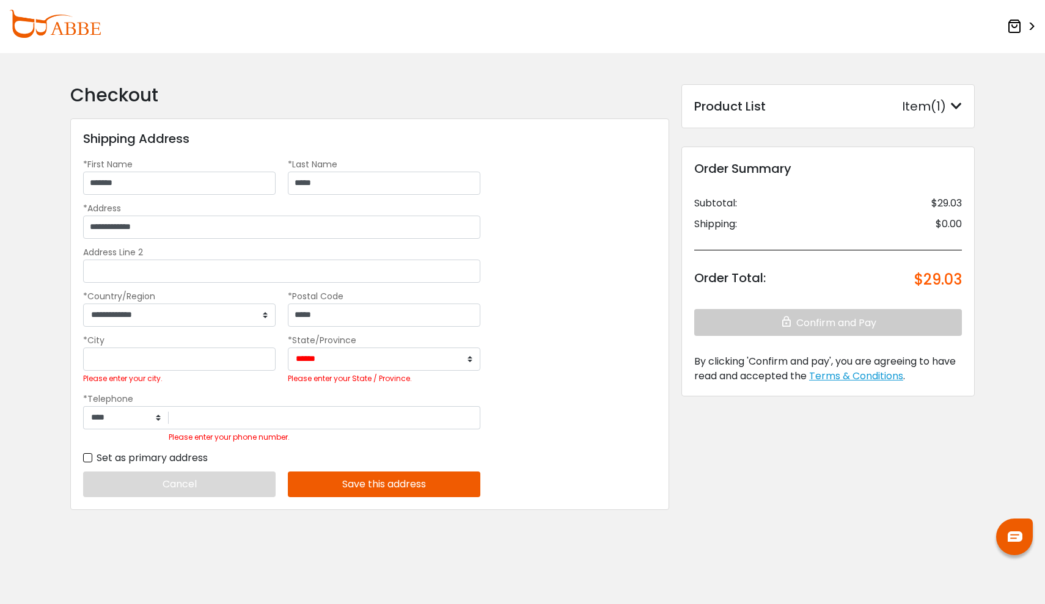
type input "*****"
select select "**"
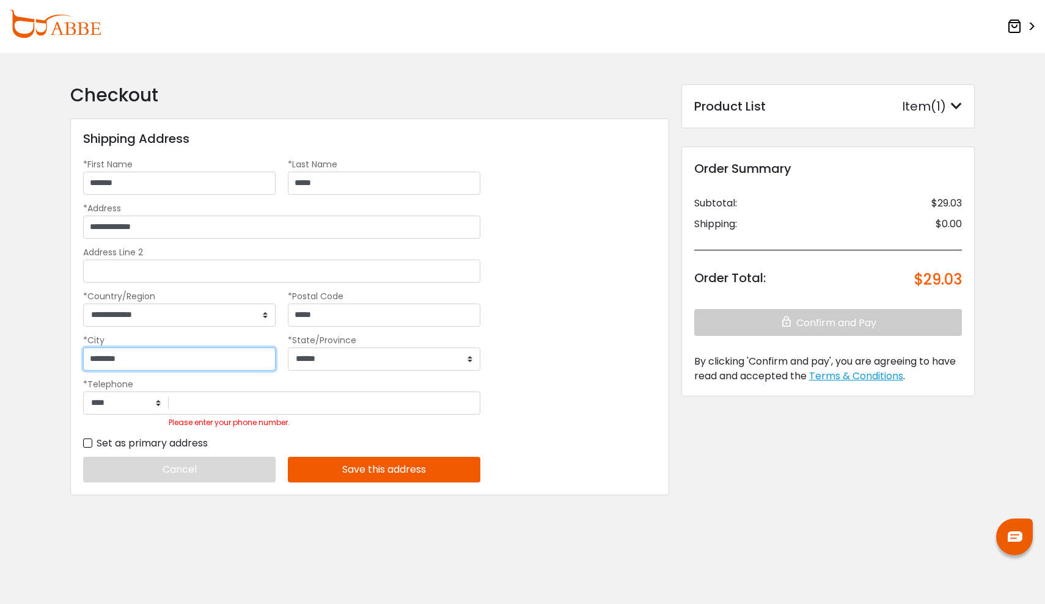
type input "********"
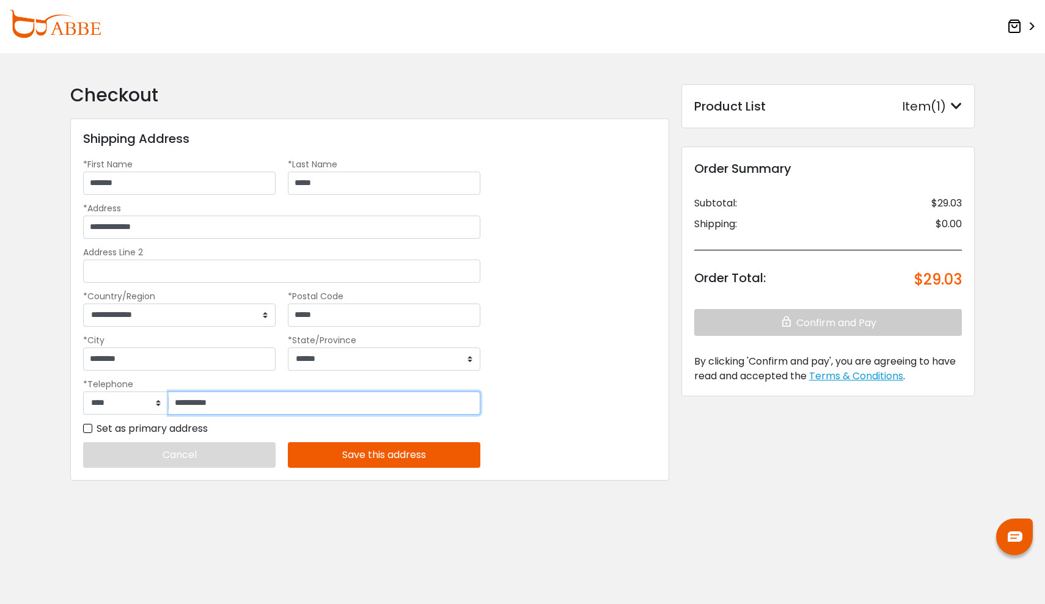
type input "**********"
click at [563, 359] on div "**********" at bounding box center [369, 300] width 599 height 362
click at [448, 445] on button "Save this address" at bounding box center [384, 455] width 192 height 26
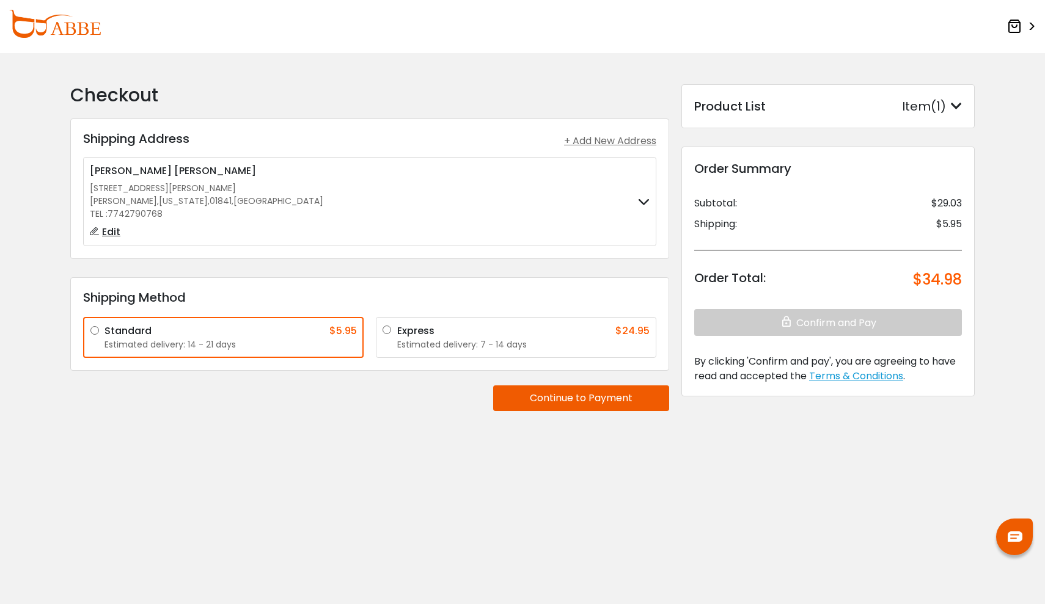
click at [577, 397] on button "Continue to Payment" at bounding box center [581, 399] width 176 height 26
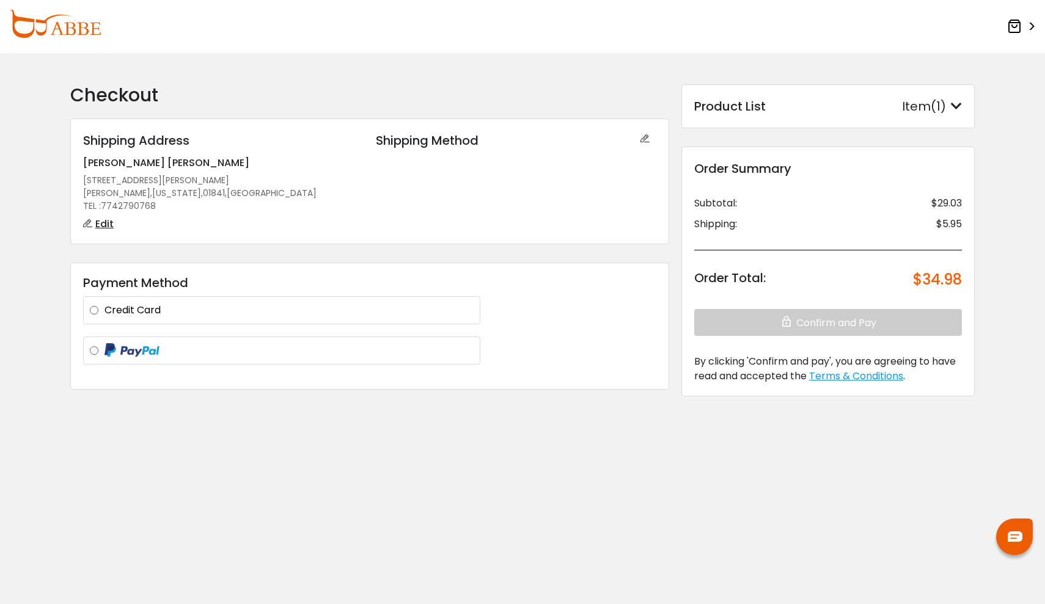
click at [436, 304] on label "Credit Card" at bounding box center [288, 310] width 369 height 15
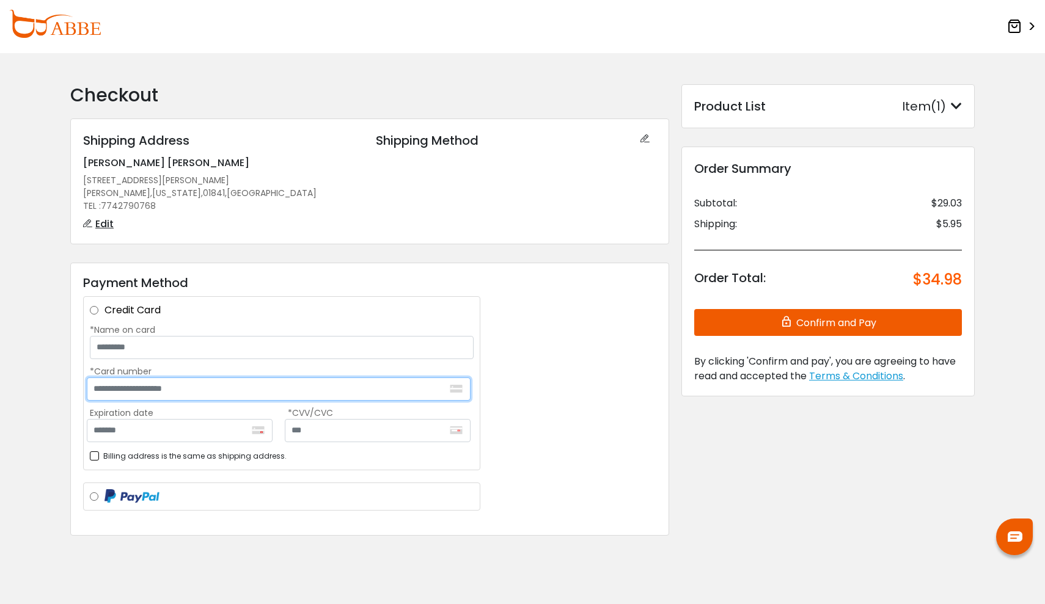
click at [252, 391] on input "*Card number" at bounding box center [279, 389] width 384 height 23
type input "**********"
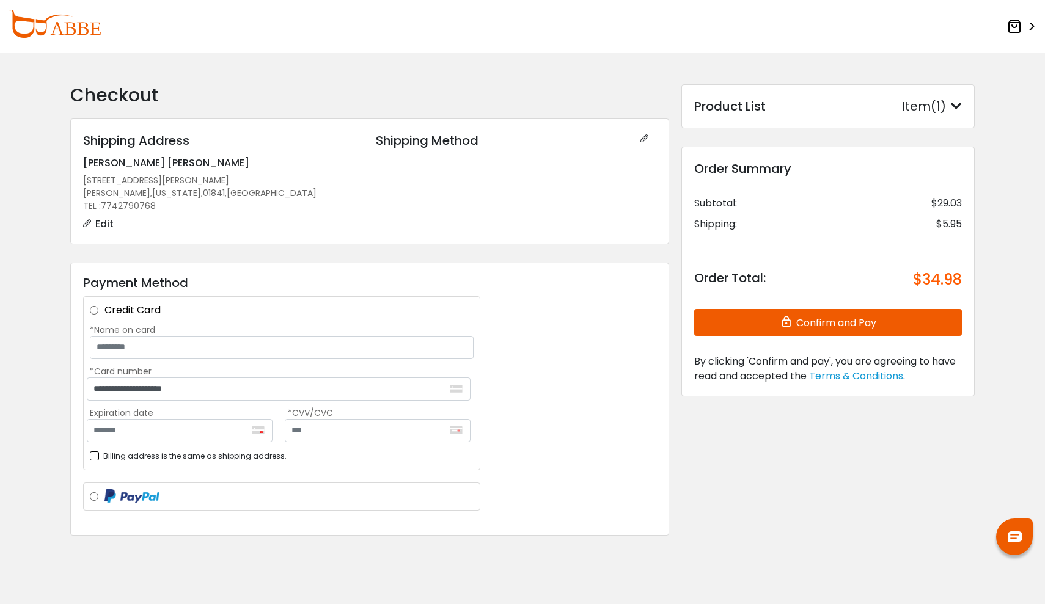
click at [184, 442] on div "**********" at bounding box center [282, 394] width 384 height 140
click at [179, 437] on input "Expiration date" at bounding box center [180, 430] width 186 height 23
type input "*******"
click at [333, 425] on input "text" at bounding box center [378, 430] width 186 height 23
type input "***"
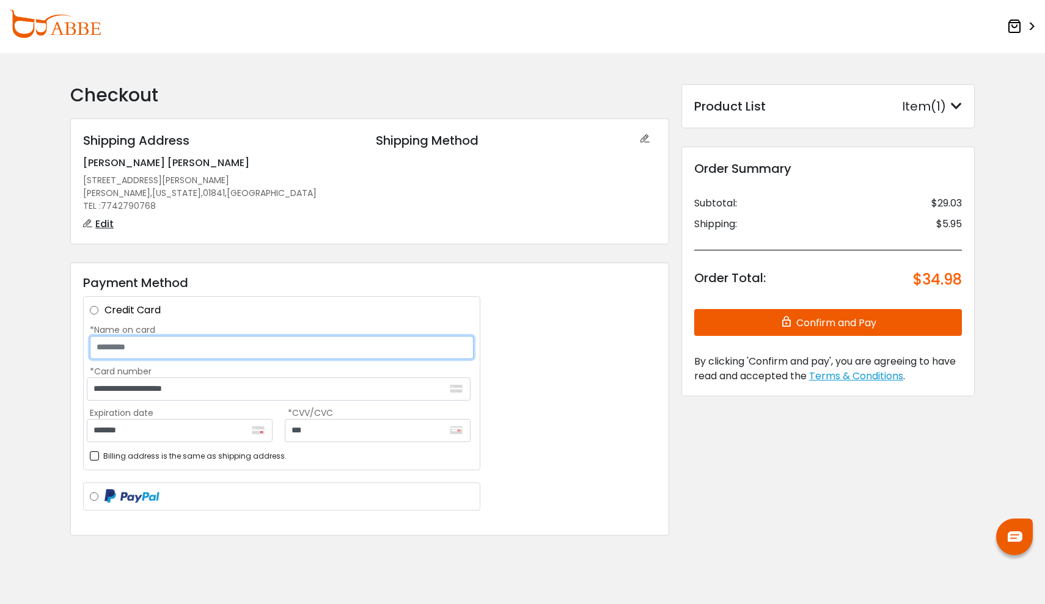
click at [172, 353] on input "*Name on card" at bounding box center [282, 347] width 384 height 23
type input "**********"
click at [487, 366] on div "**********" at bounding box center [369, 400] width 599 height 274
click at [734, 321] on button "Confirm and Pay" at bounding box center [828, 322] width 268 height 27
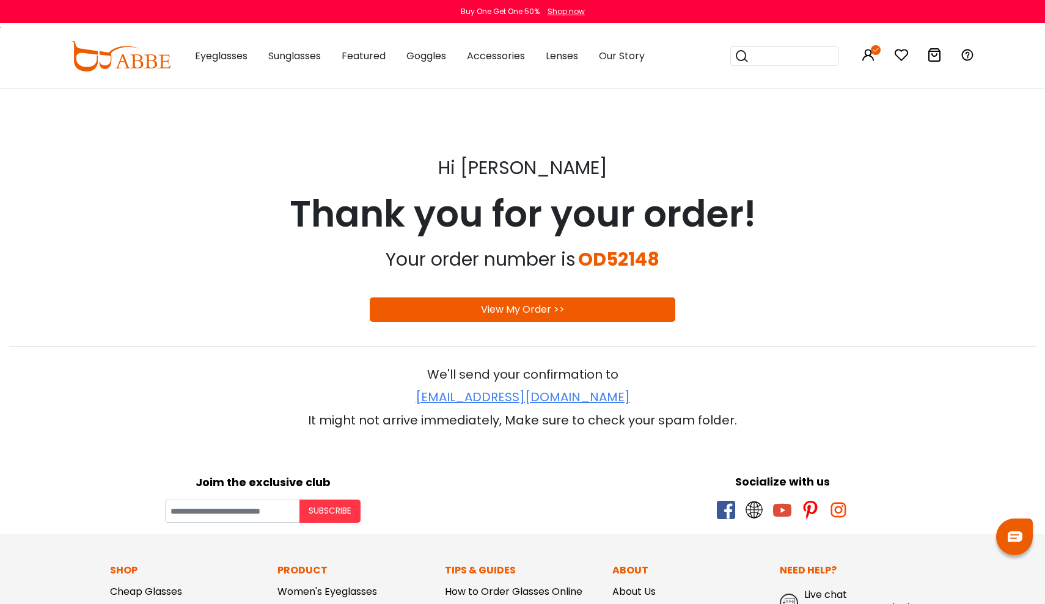
click at [632, 310] on div "View My Order >>" at bounding box center [523, 310] width 306 height 24
click at [534, 298] on div "View My Order >>" at bounding box center [523, 310] width 306 height 24
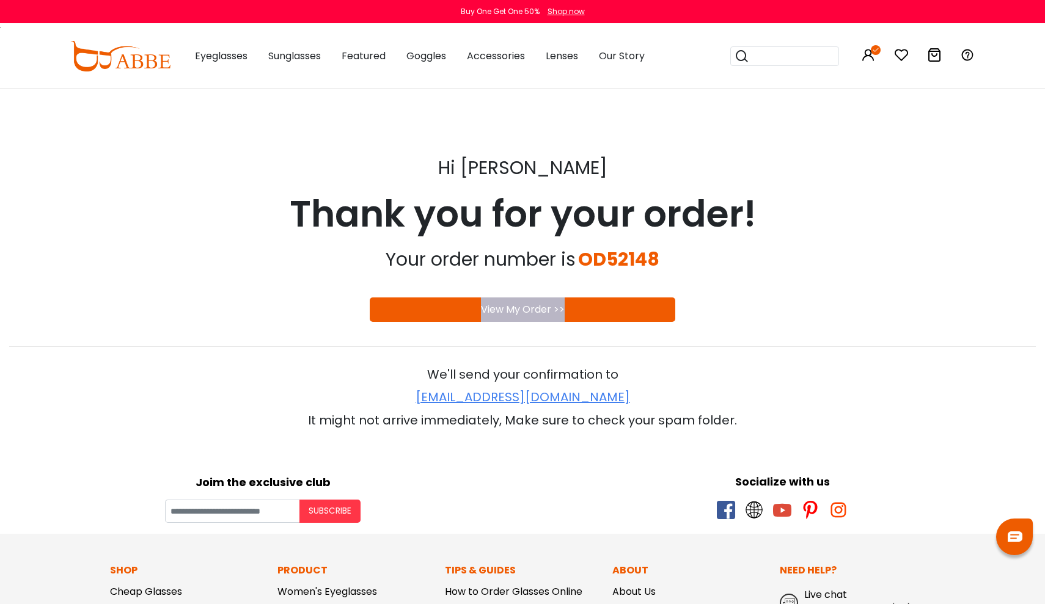
click at [534, 298] on div "View My Order >>" at bounding box center [523, 310] width 306 height 24
click at [716, 178] on div "Hi [PERSON_NAME]" at bounding box center [522, 168] width 1027 height 37
